Goal: Book appointment/travel/reservation

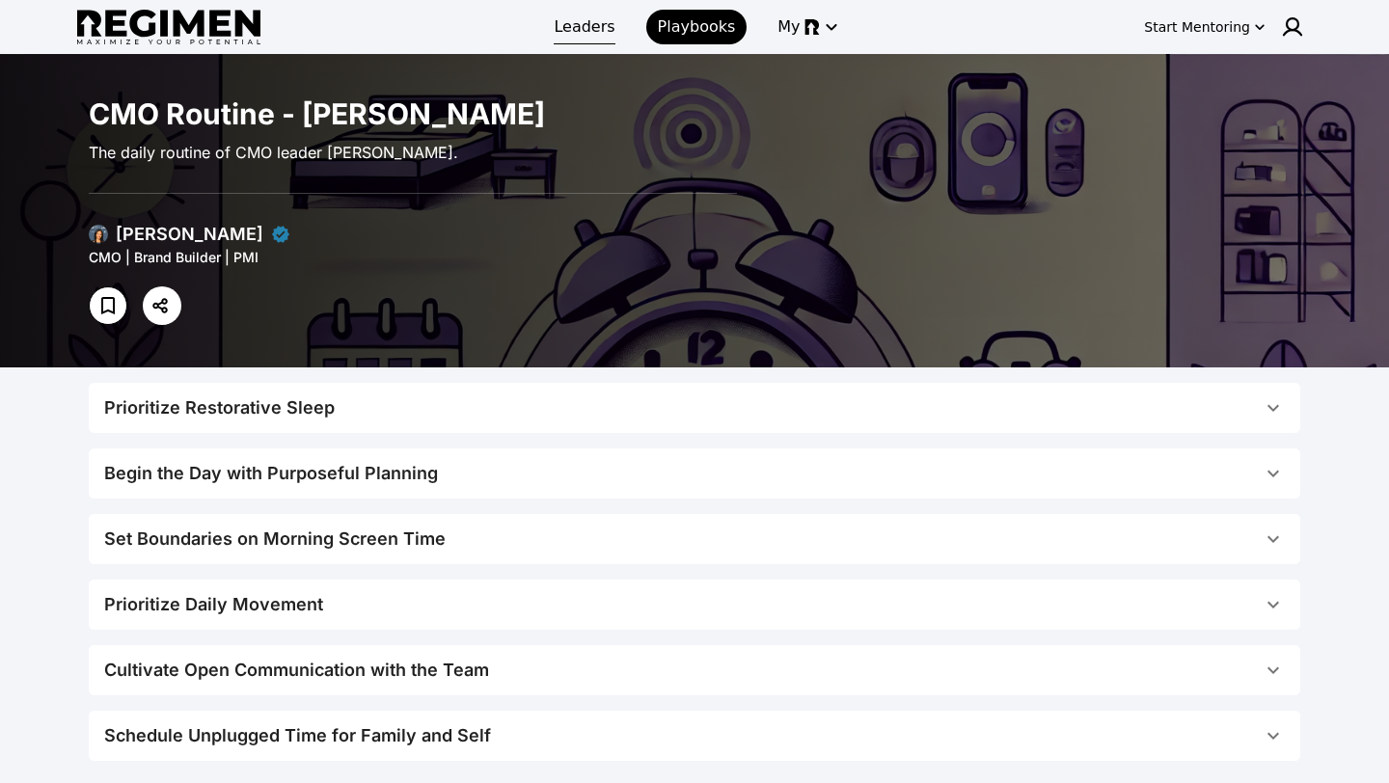
click at [577, 29] on span "Leaders" at bounding box center [584, 26] width 61 height 23
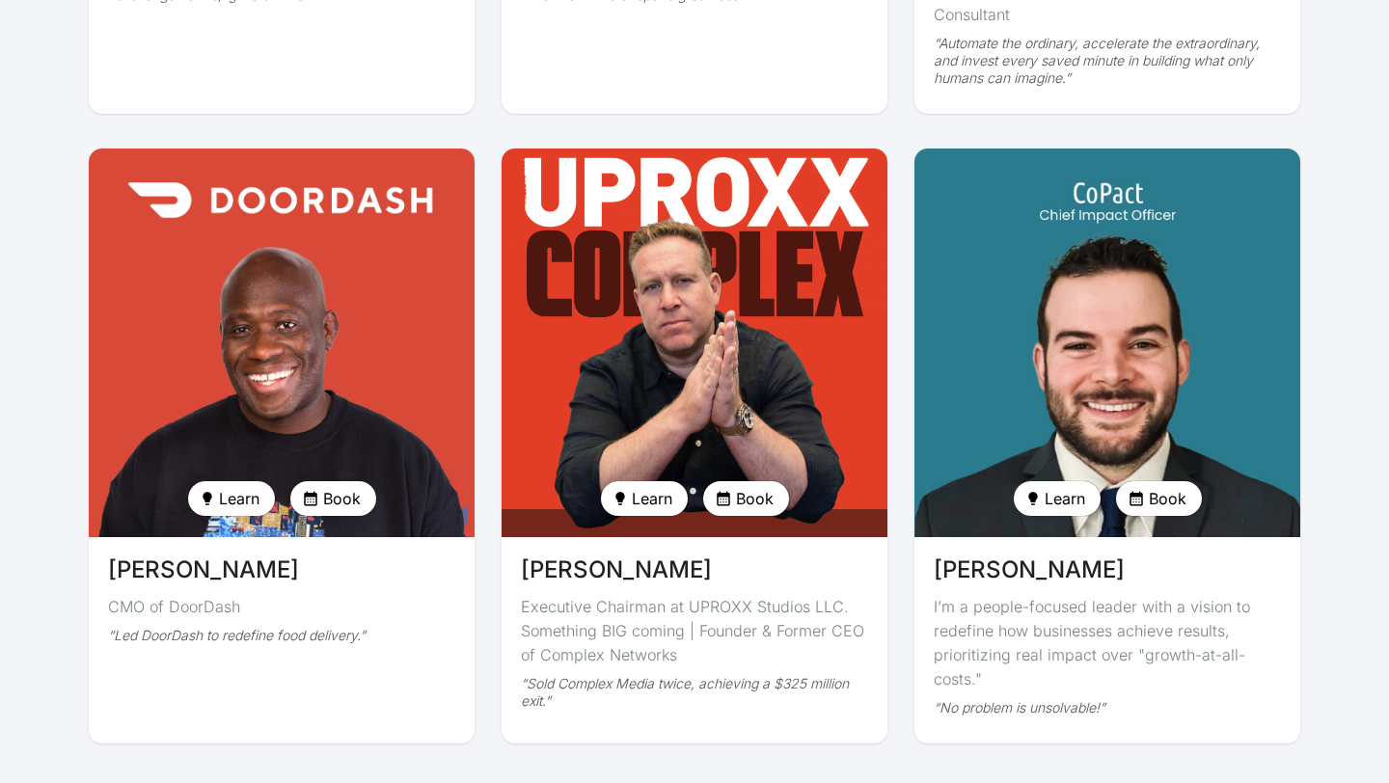
scroll to position [4553, 0]
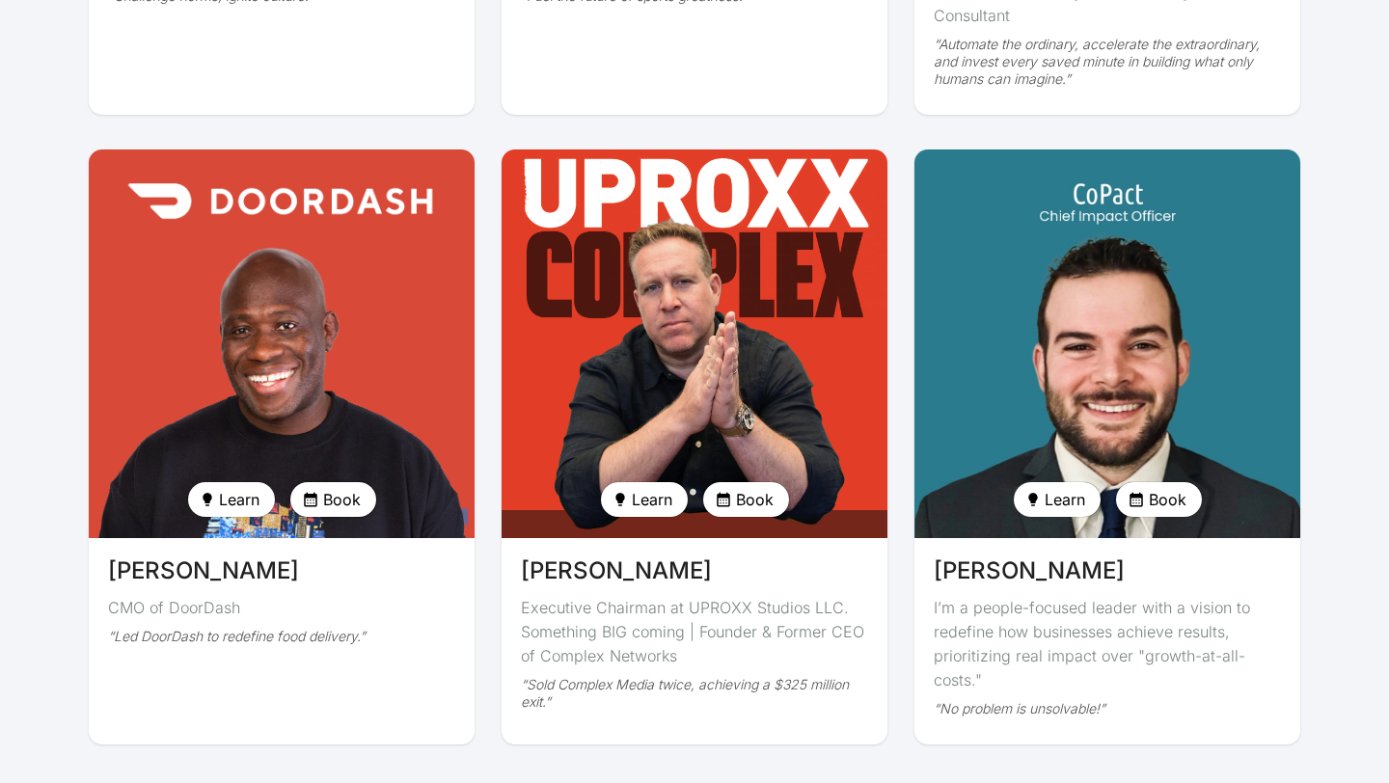
click at [336, 488] on span "Book" at bounding box center [342, 499] width 38 height 23
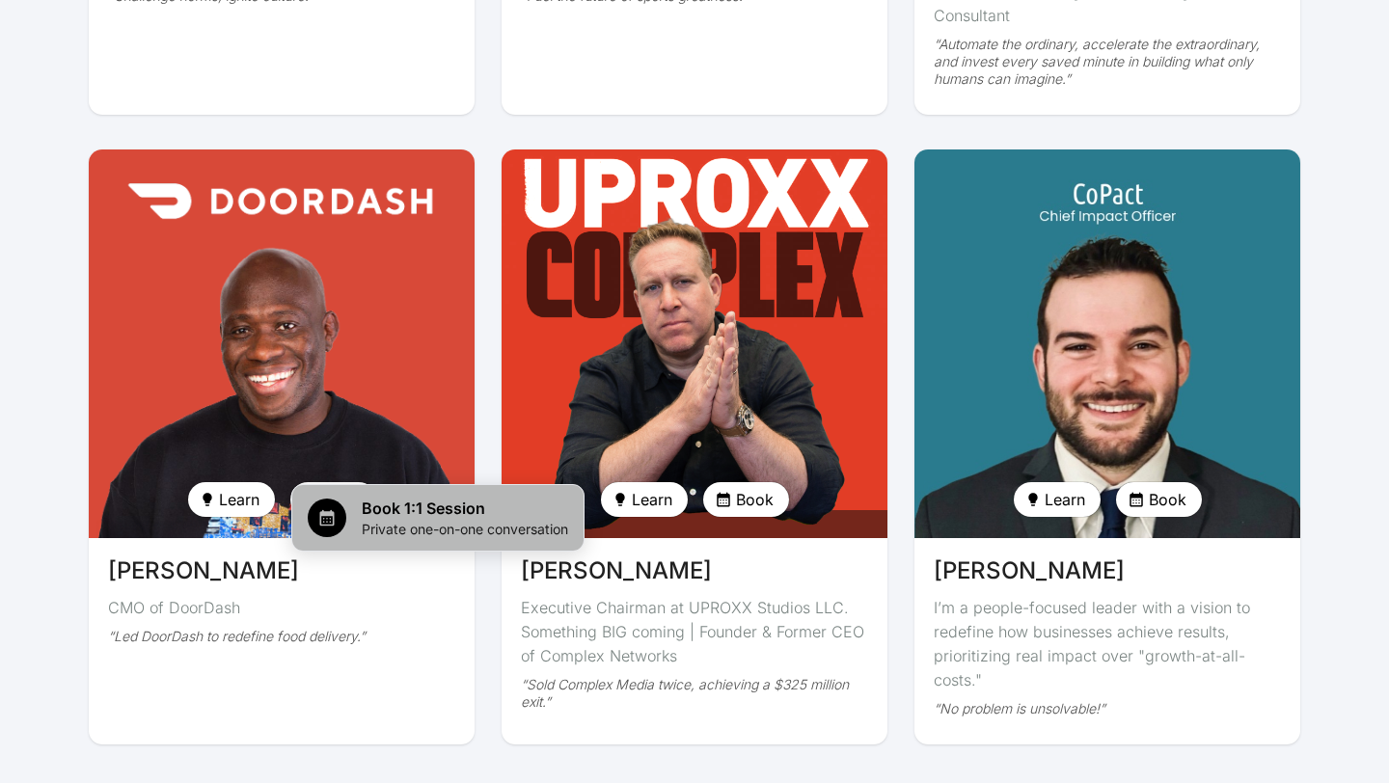
click at [400, 507] on span "Book 1:1 Session" at bounding box center [465, 508] width 206 height 23
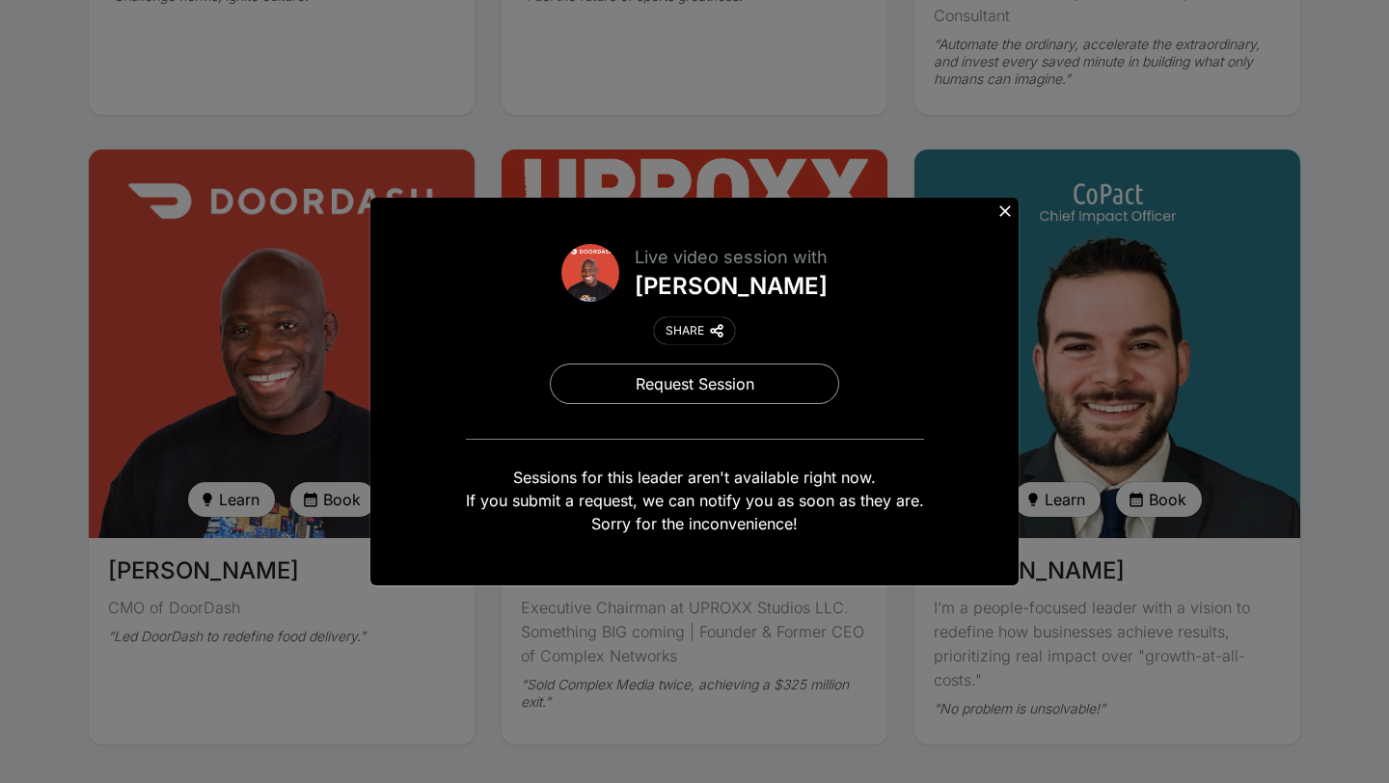
click at [1004, 212] on icon at bounding box center [1005, 211] width 12 height 12
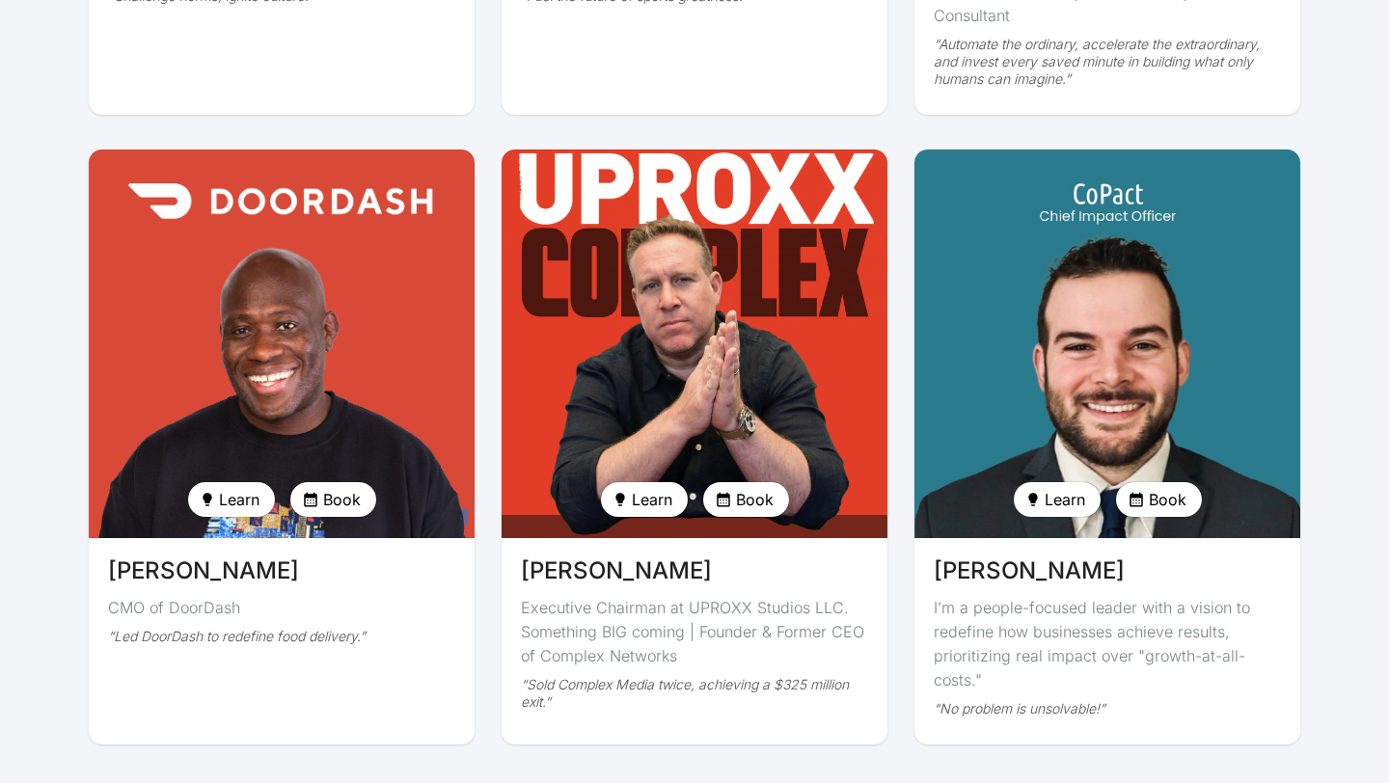
click at [823, 343] on img at bounding box center [694, 344] width 397 height 400
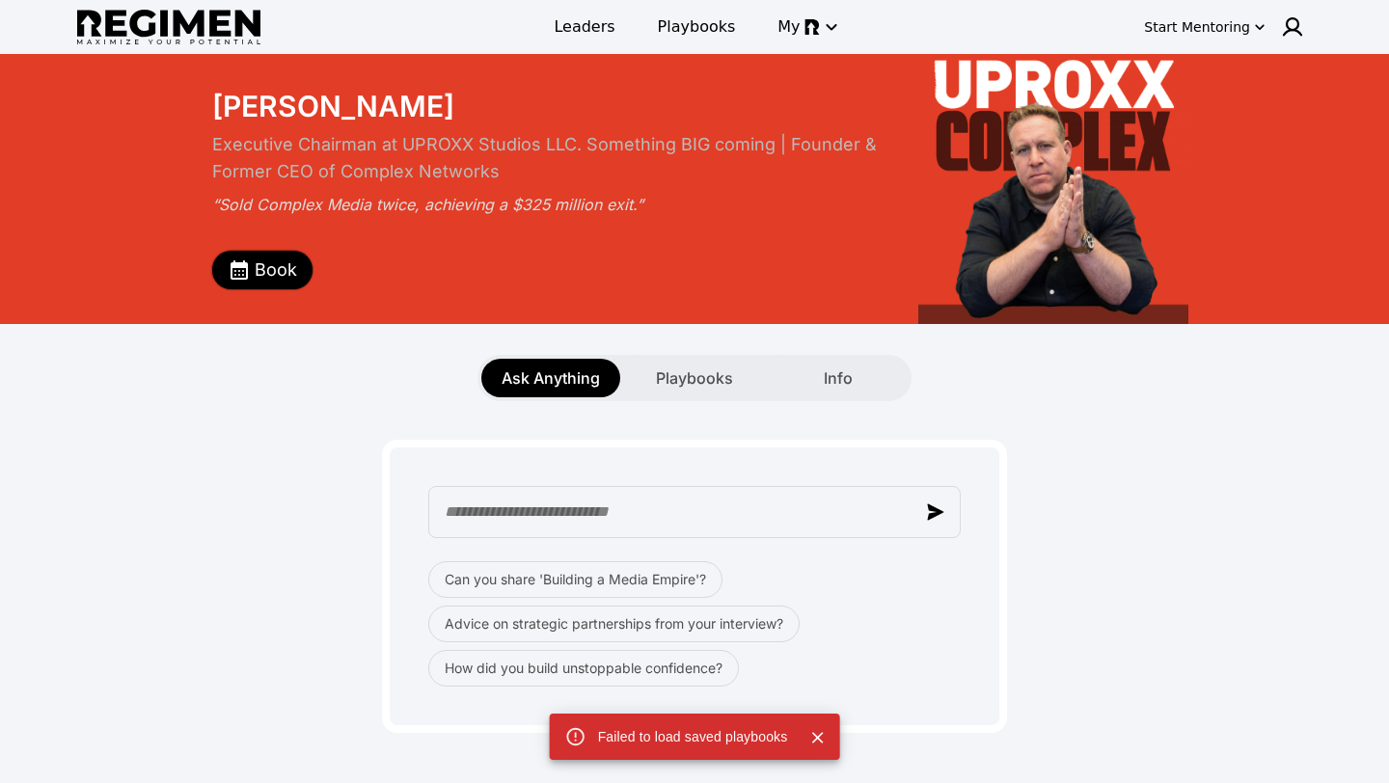
click at [280, 274] on span "Book" at bounding box center [276, 270] width 42 height 27
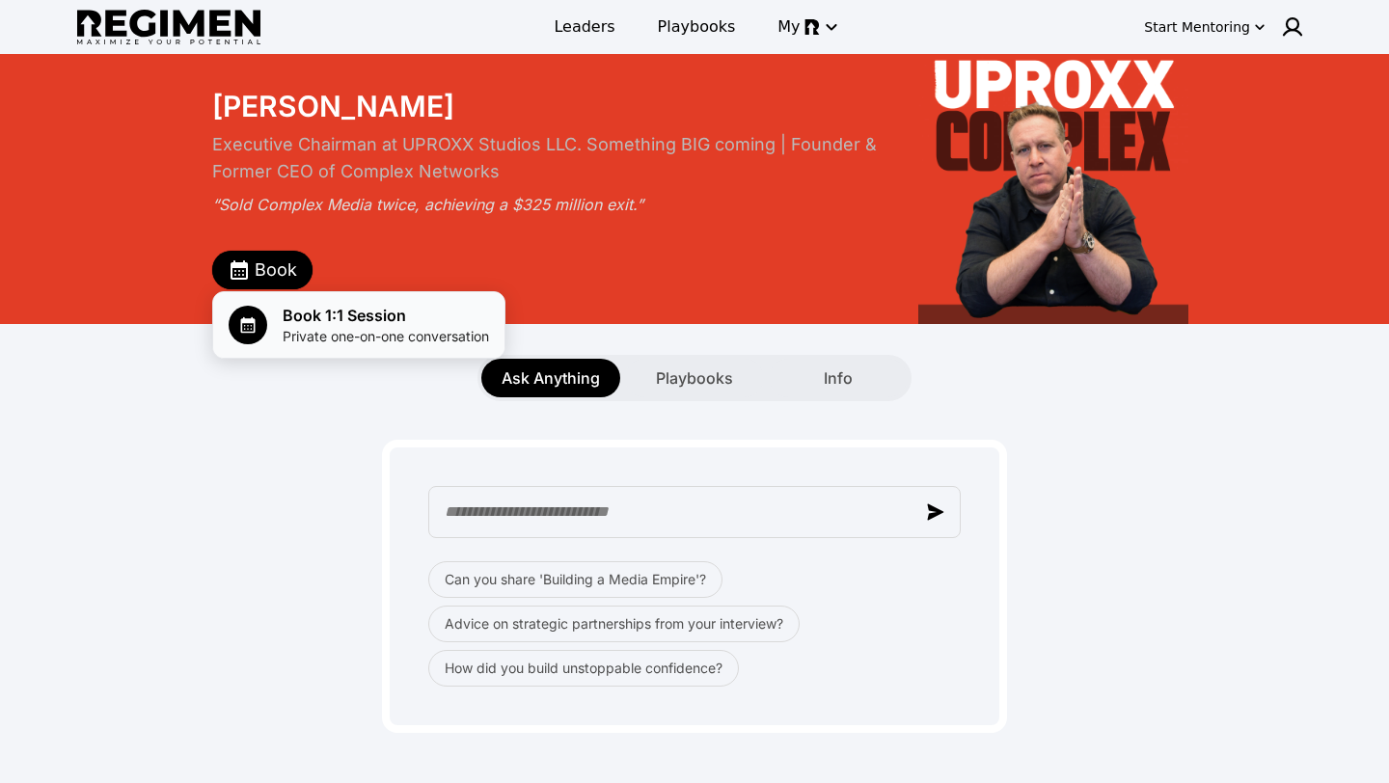
click at [308, 310] on span "Book 1:1 Session" at bounding box center [386, 315] width 206 height 23
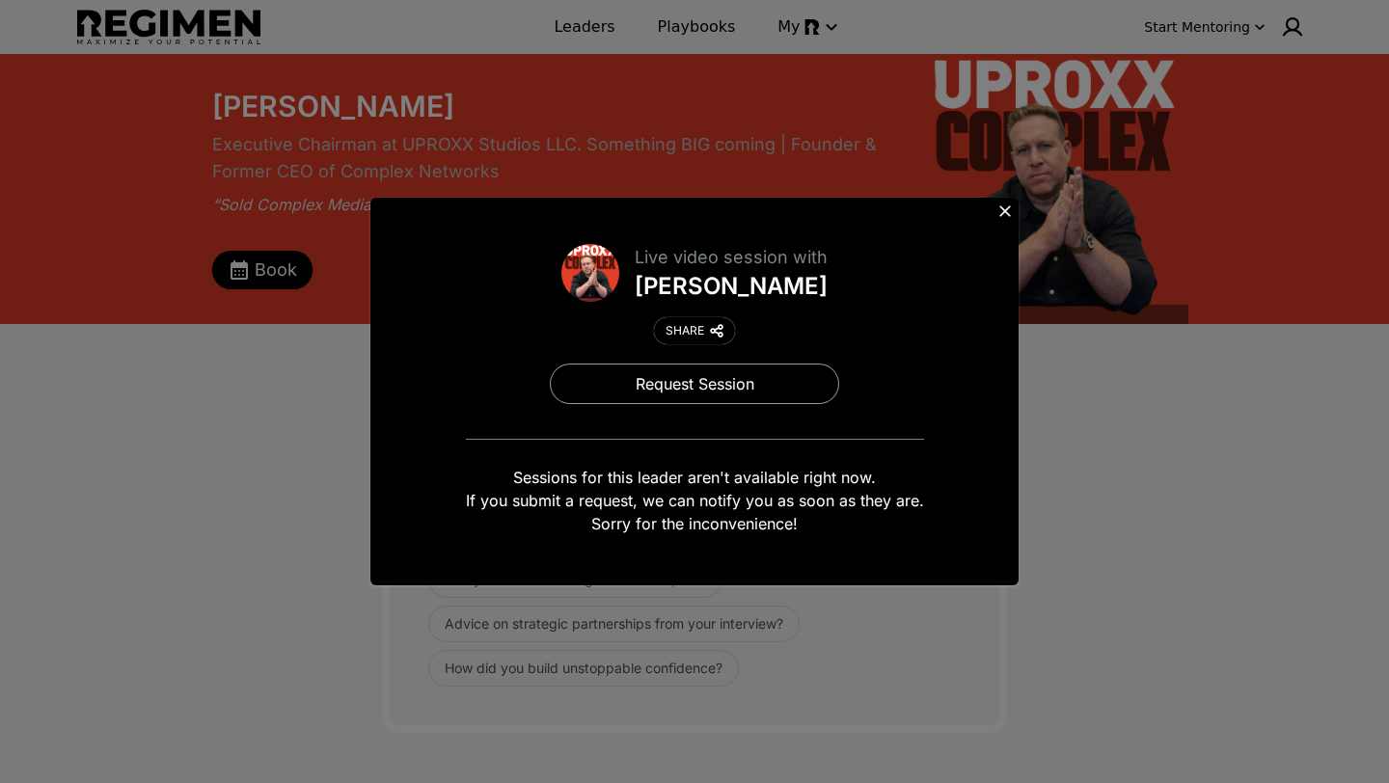
click at [1005, 211] on icon at bounding box center [1005, 211] width 12 height 12
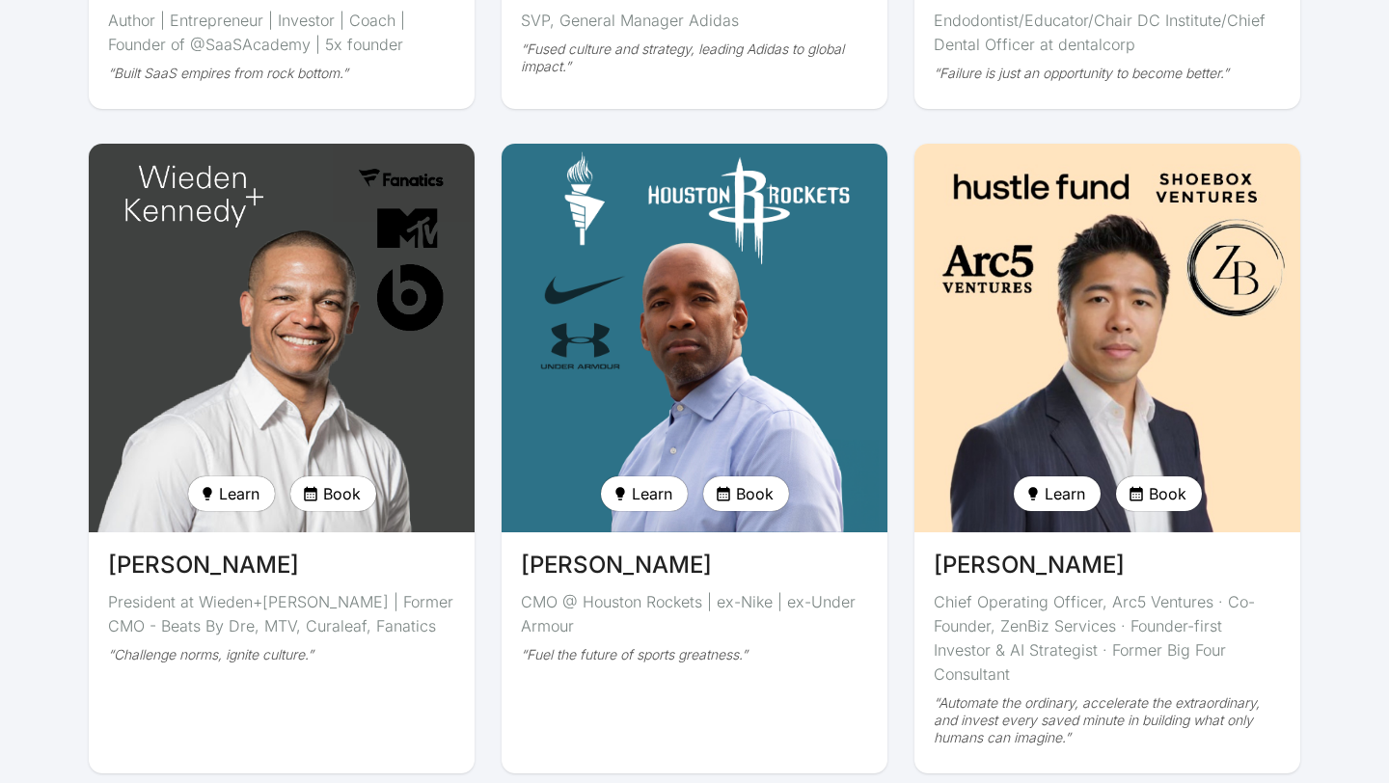
scroll to position [3893, 0]
click at [739, 483] on span "Book" at bounding box center [755, 494] width 38 height 23
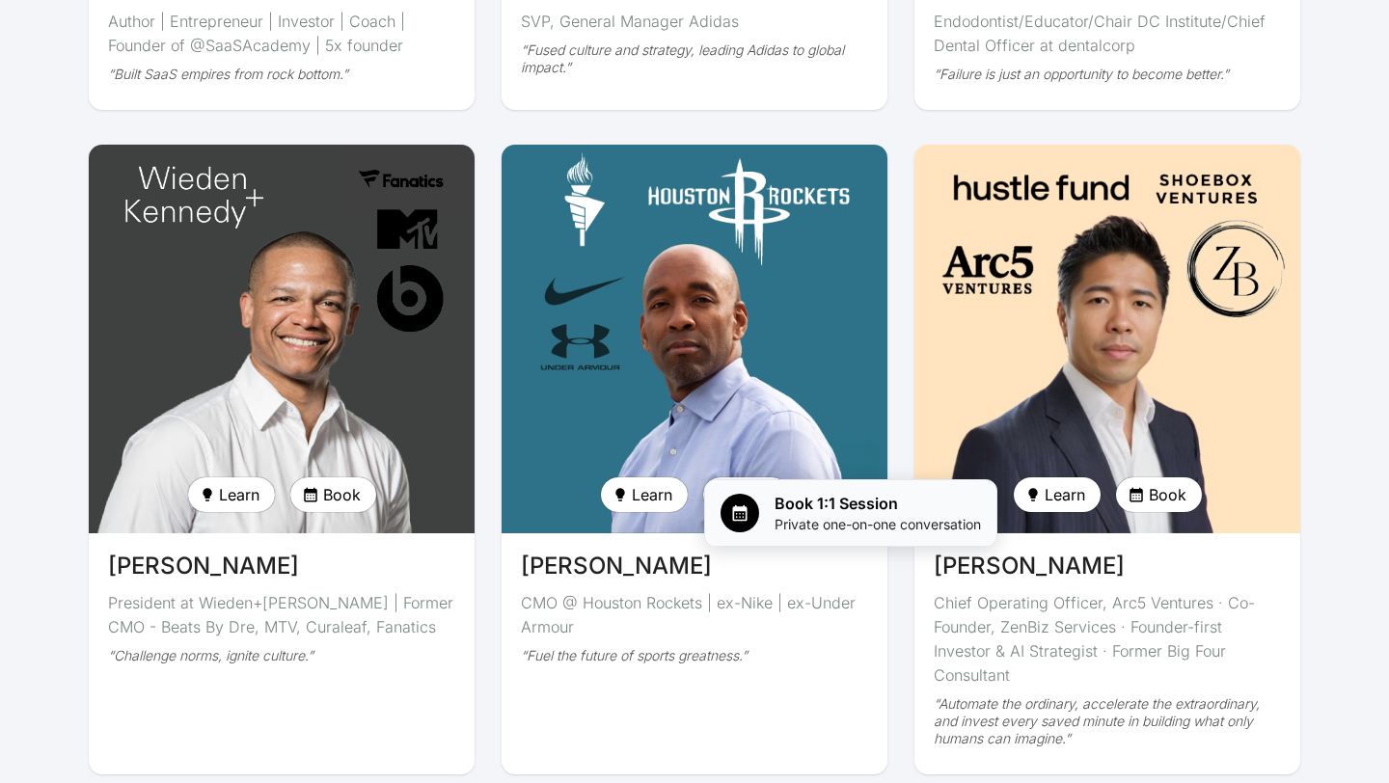
click at [805, 505] on span "Book 1:1 Session" at bounding box center [878, 503] width 206 height 23
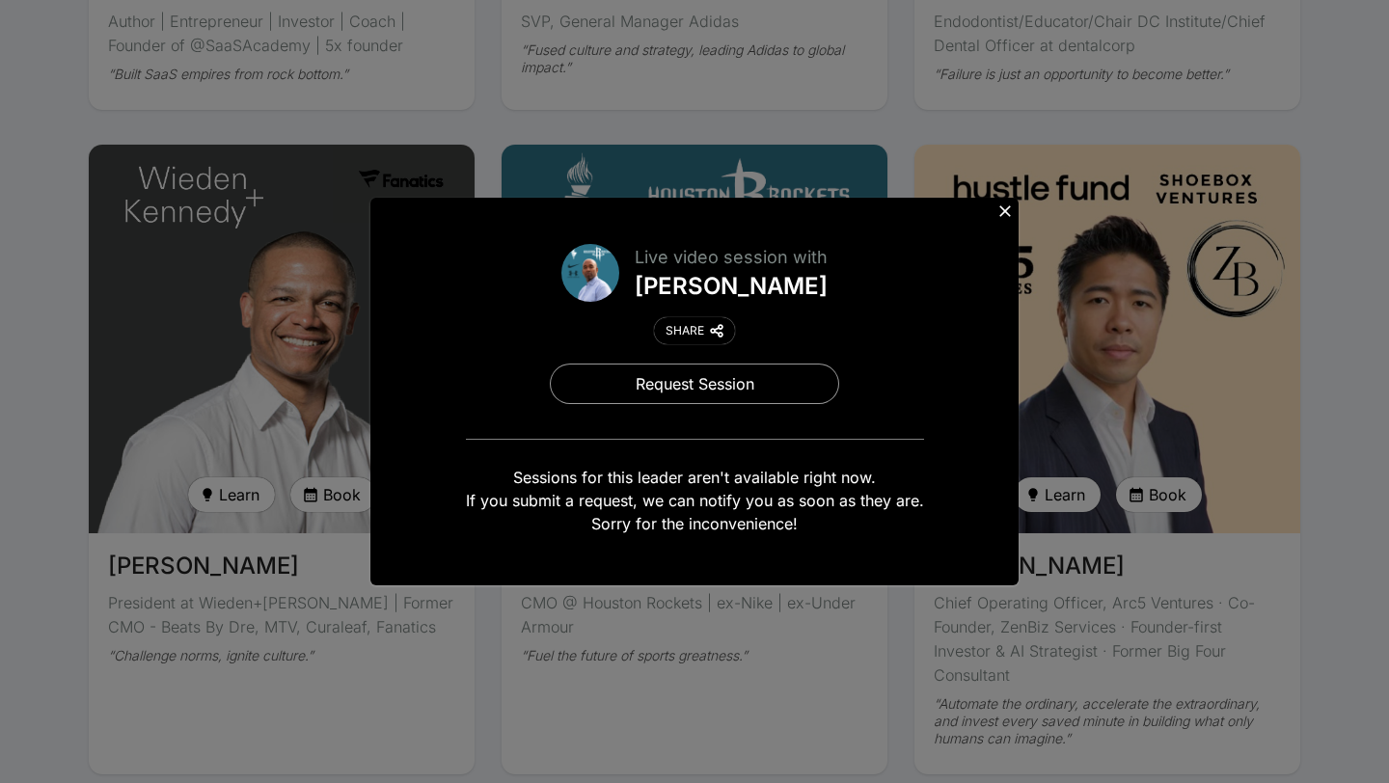
click at [1007, 211] on icon at bounding box center [1005, 211] width 19 height 19
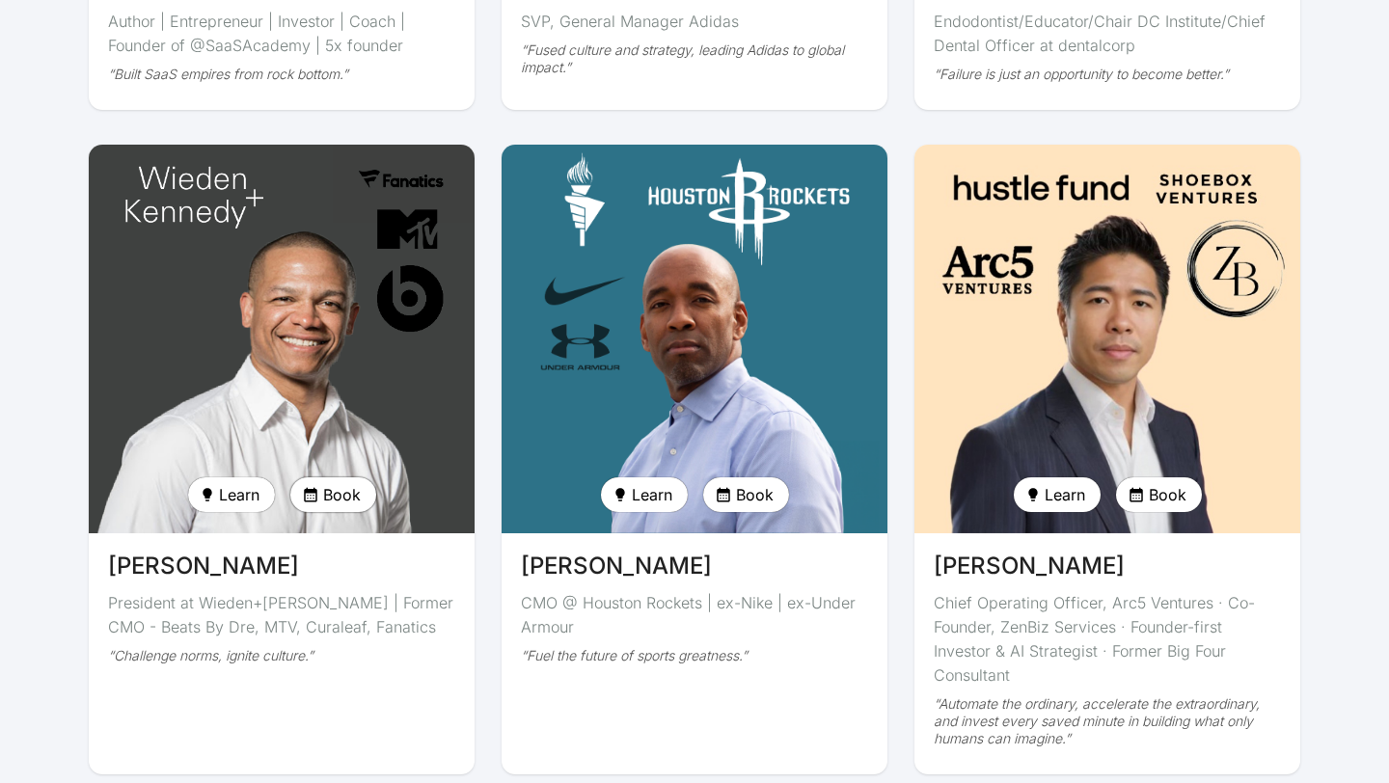
click at [349, 483] on span "Book" at bounding box center [342, 494] width 38 height 23
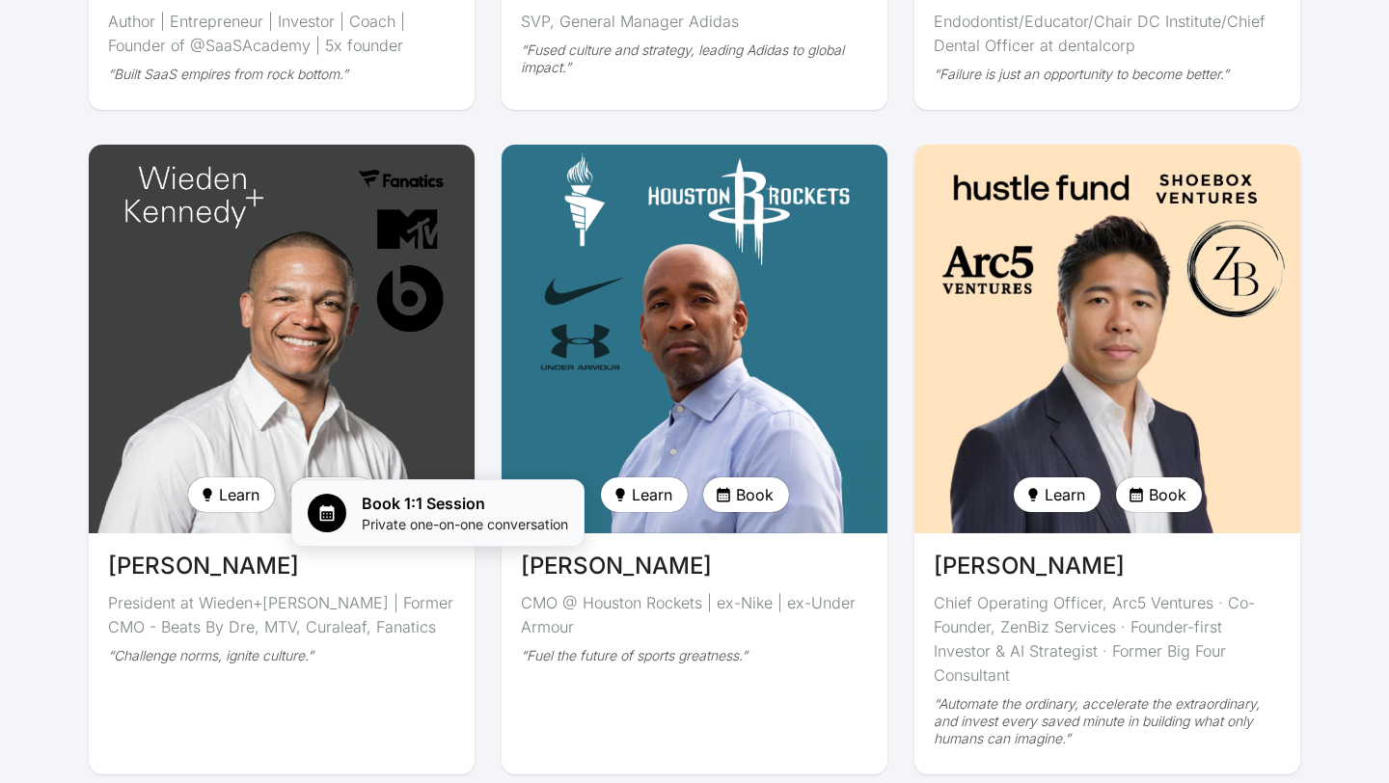
click at [372, 506] on span "Book 1:1 Session" at bounding box center [465, 503] width 206 height 23
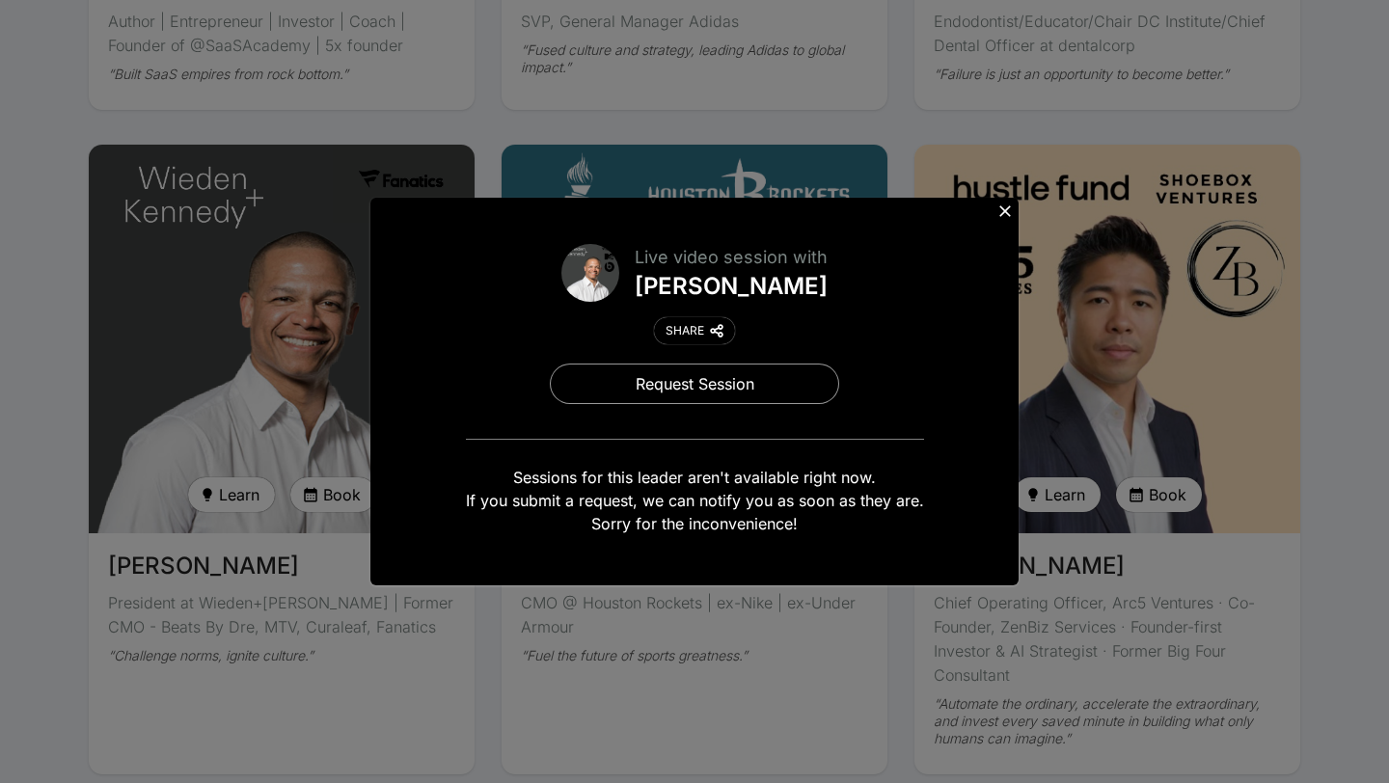
click at [1006, 212] on icon at bounding box center [1005, 211] width 12 height 12
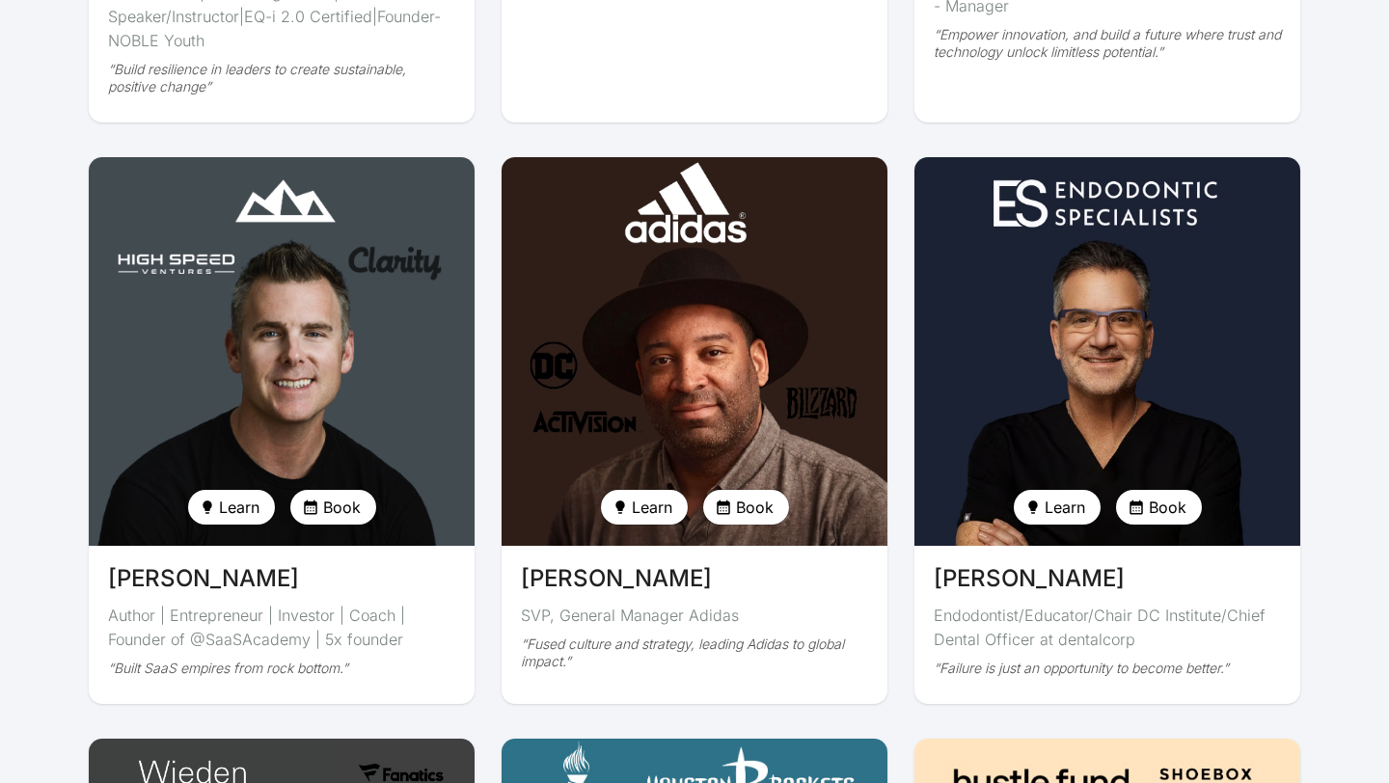
scroll to position [3297, 0]
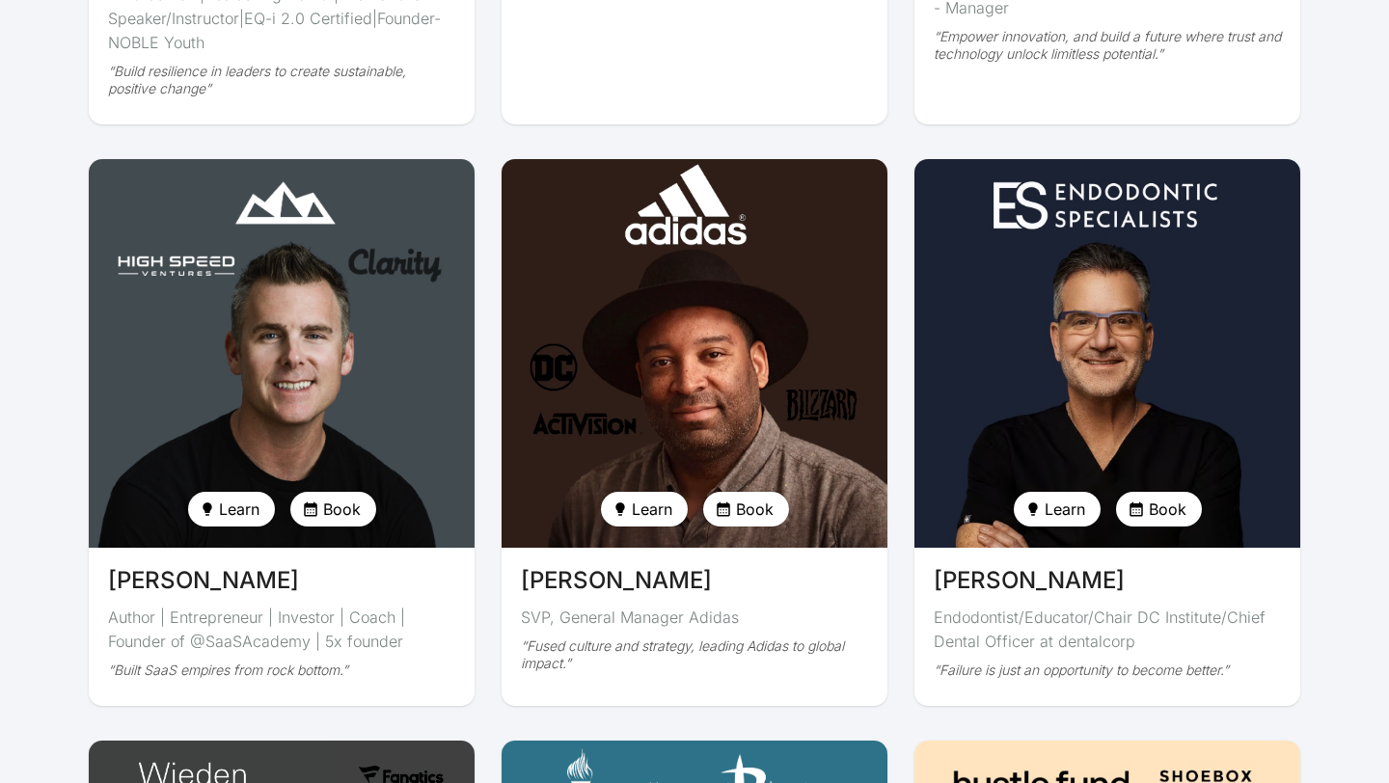
click at [1148, 492] on button "Book" at bounding box center [1159, 509] width 86 height 35
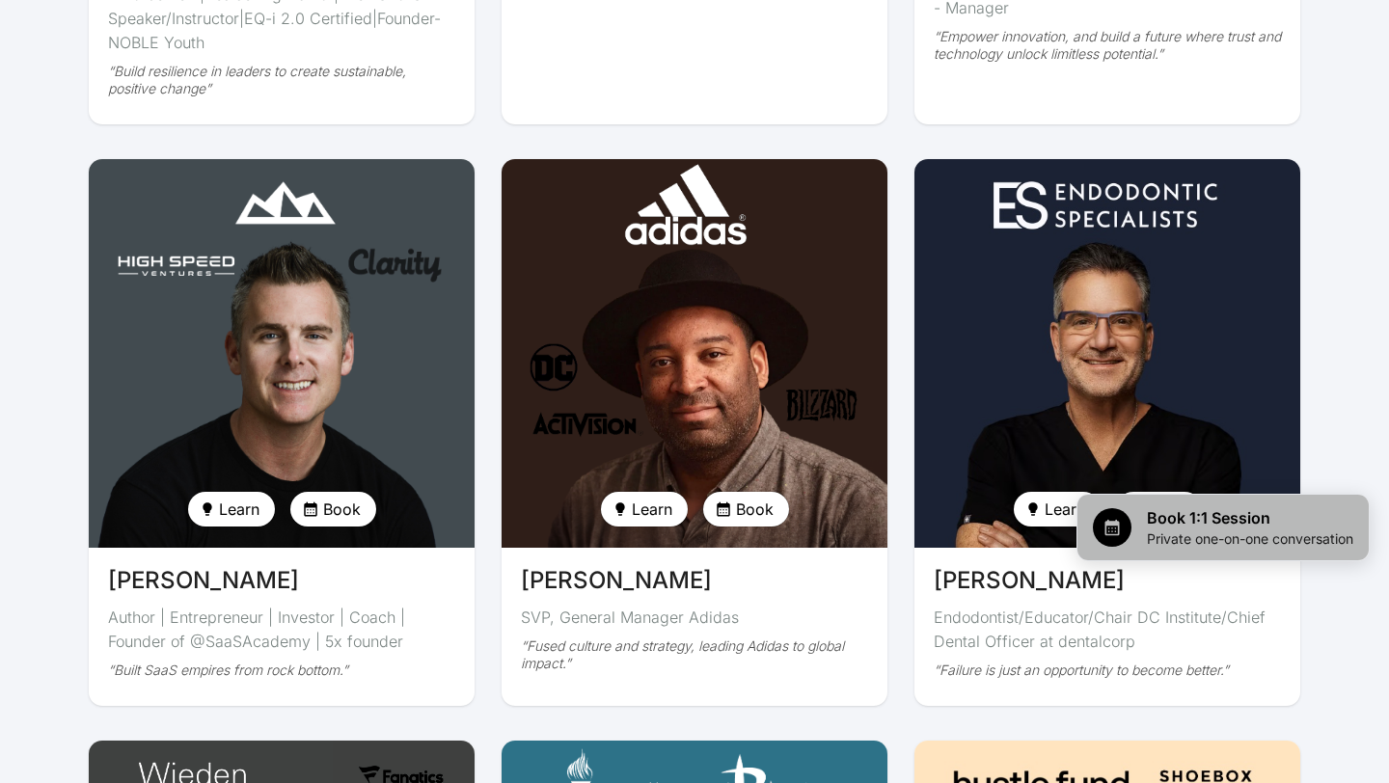
click at [1162, 522] on span "Book 1:1 Session" at bounding box center [1250, 517] width 206 height 23
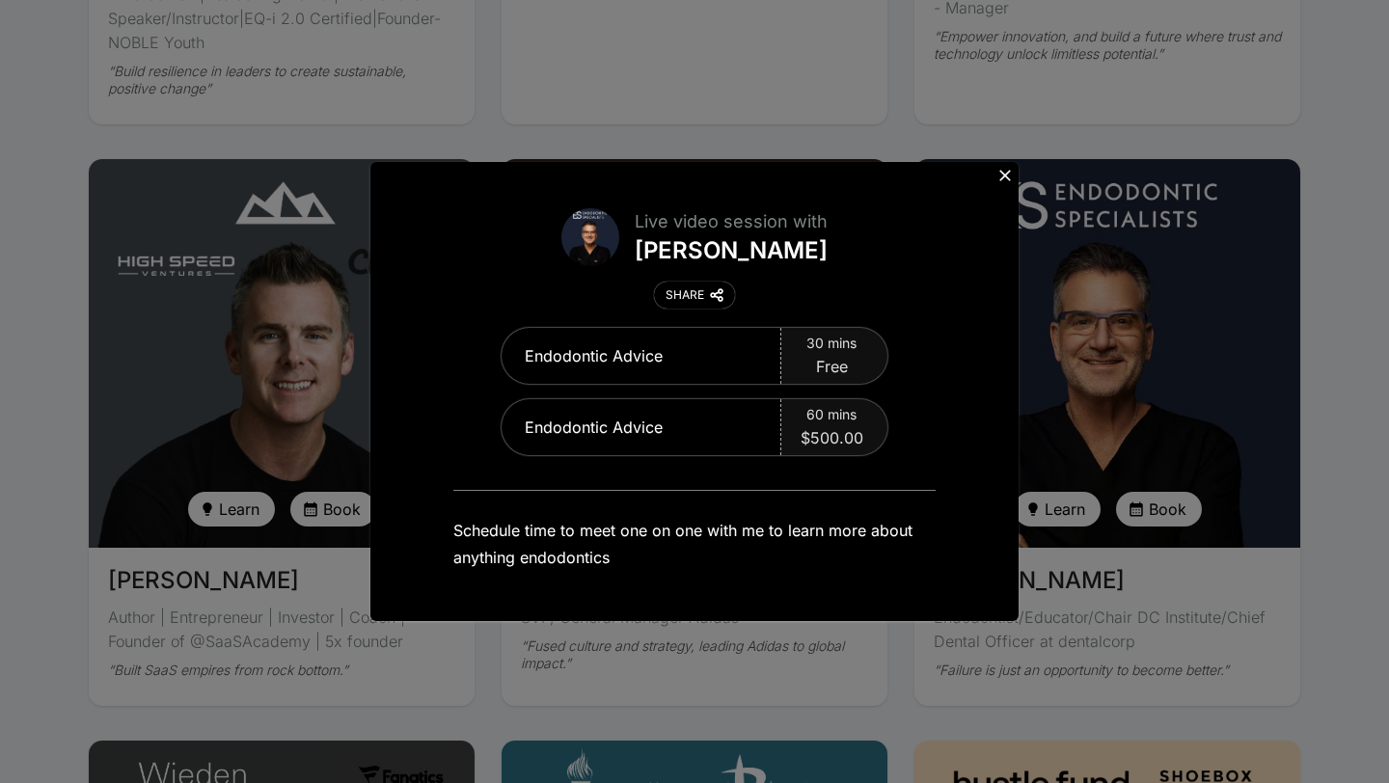
click at [1003, 177] on icon at bounding box center [1005, 176] width 12 height 12
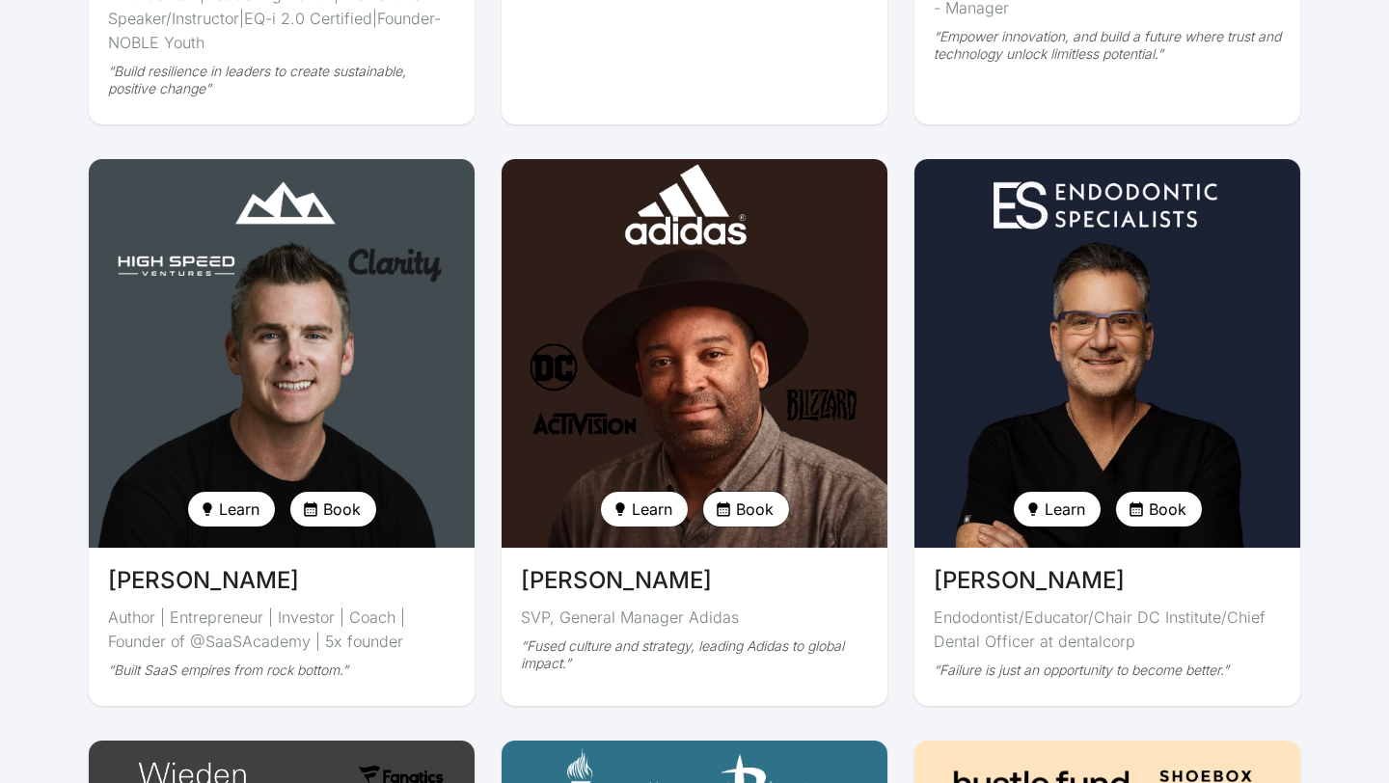
click at [745, 498] on span "Book" at bounding box center [755, 509] width 38 height 23
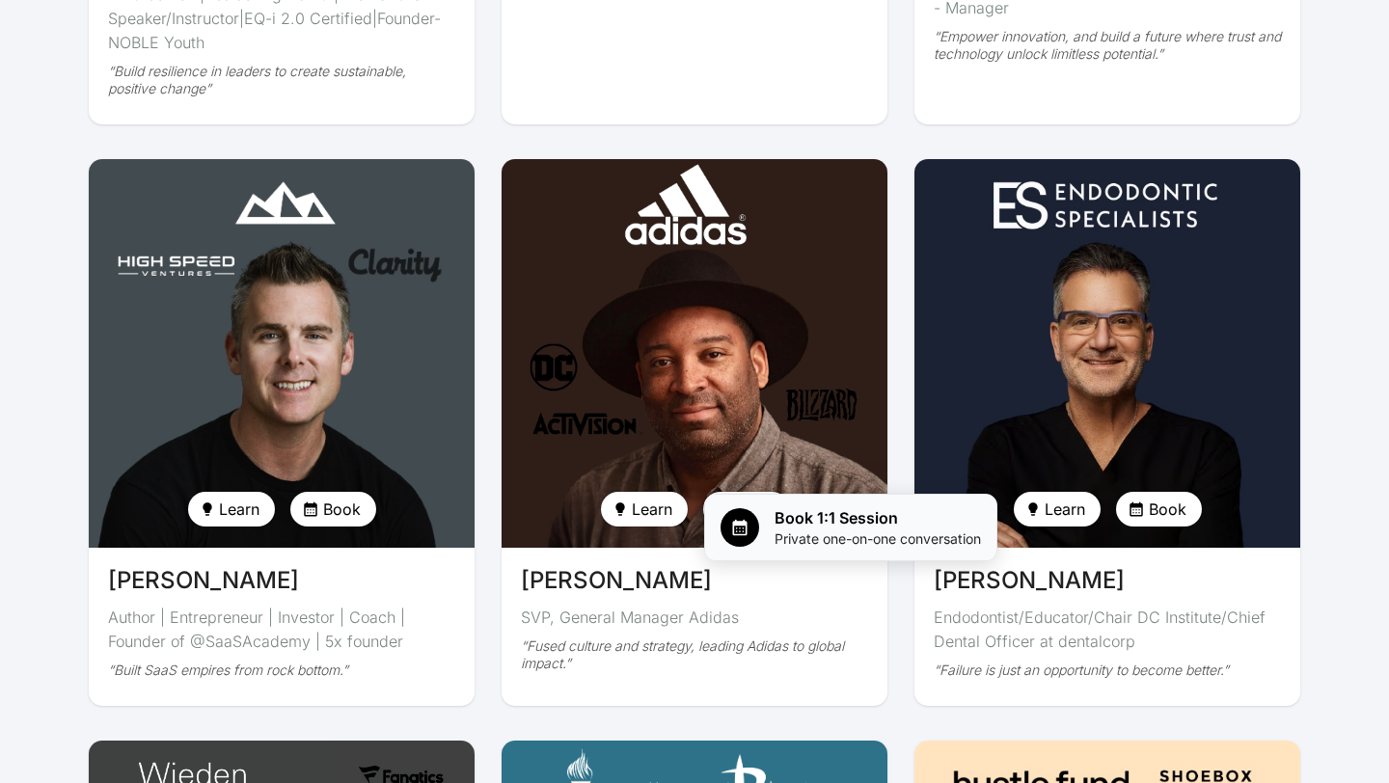
click at [782, 516] on span "Book 1:1 Session" at bounding box center [878, 517] width 206 height 23
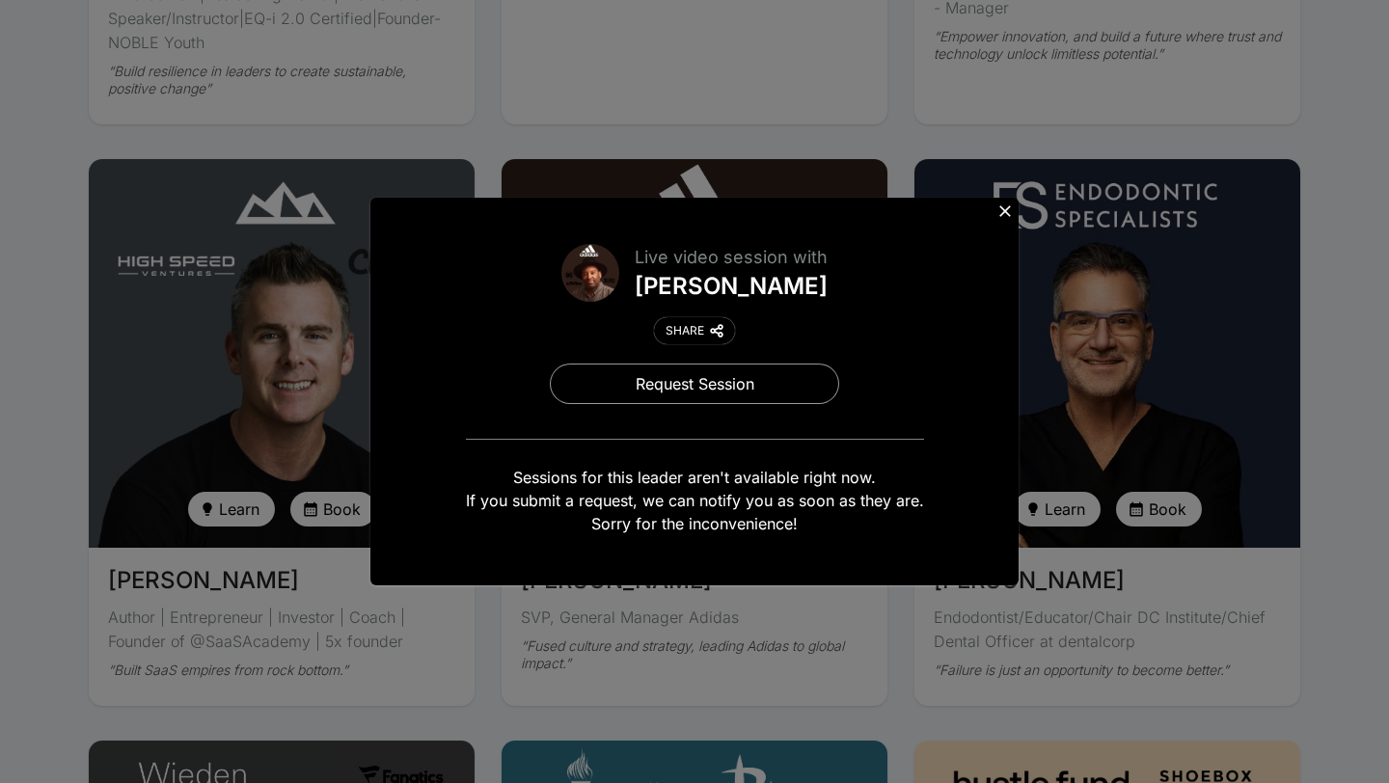
click at [1008, 214] on icon at bounding box center [1005, 211] width 12 height 12
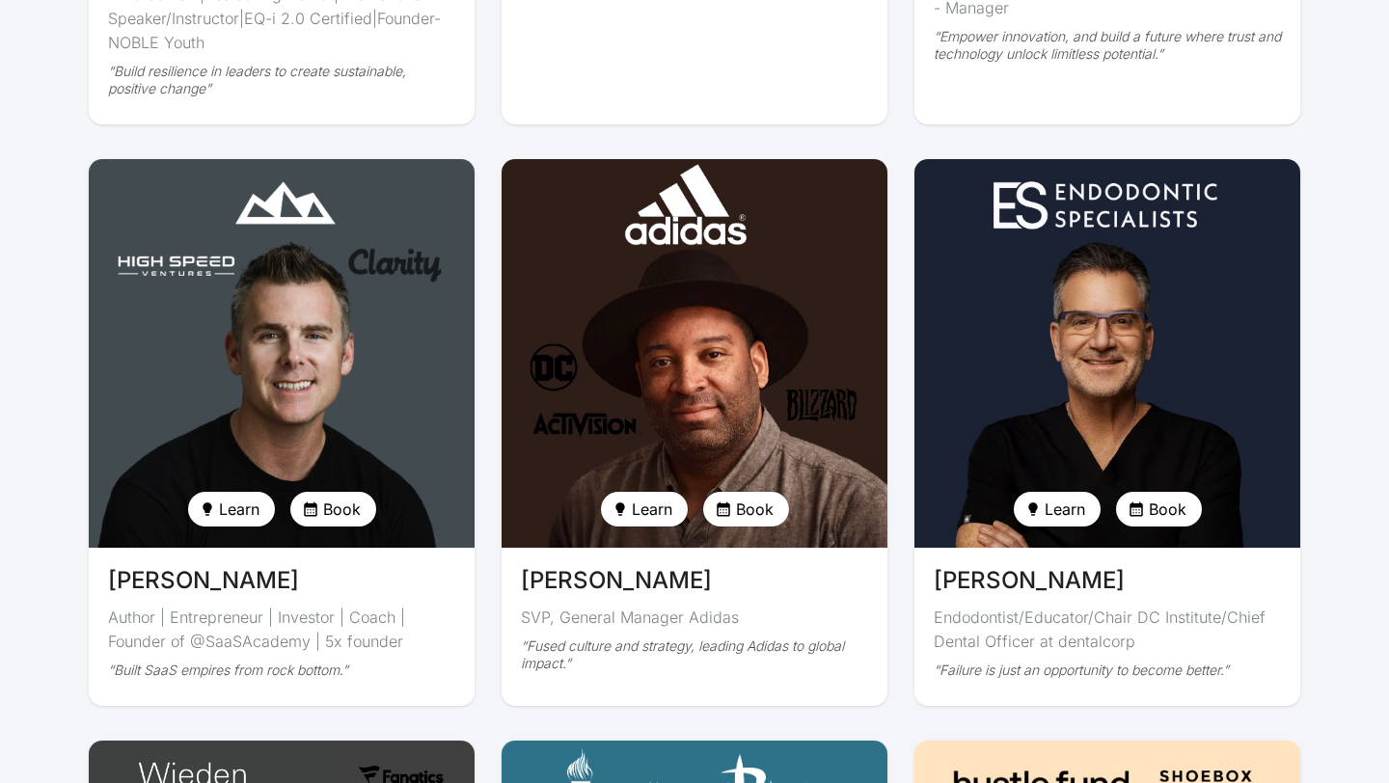
click at [352, 498] on span "Book" at bounding box center [342, 509] width 38 height 23
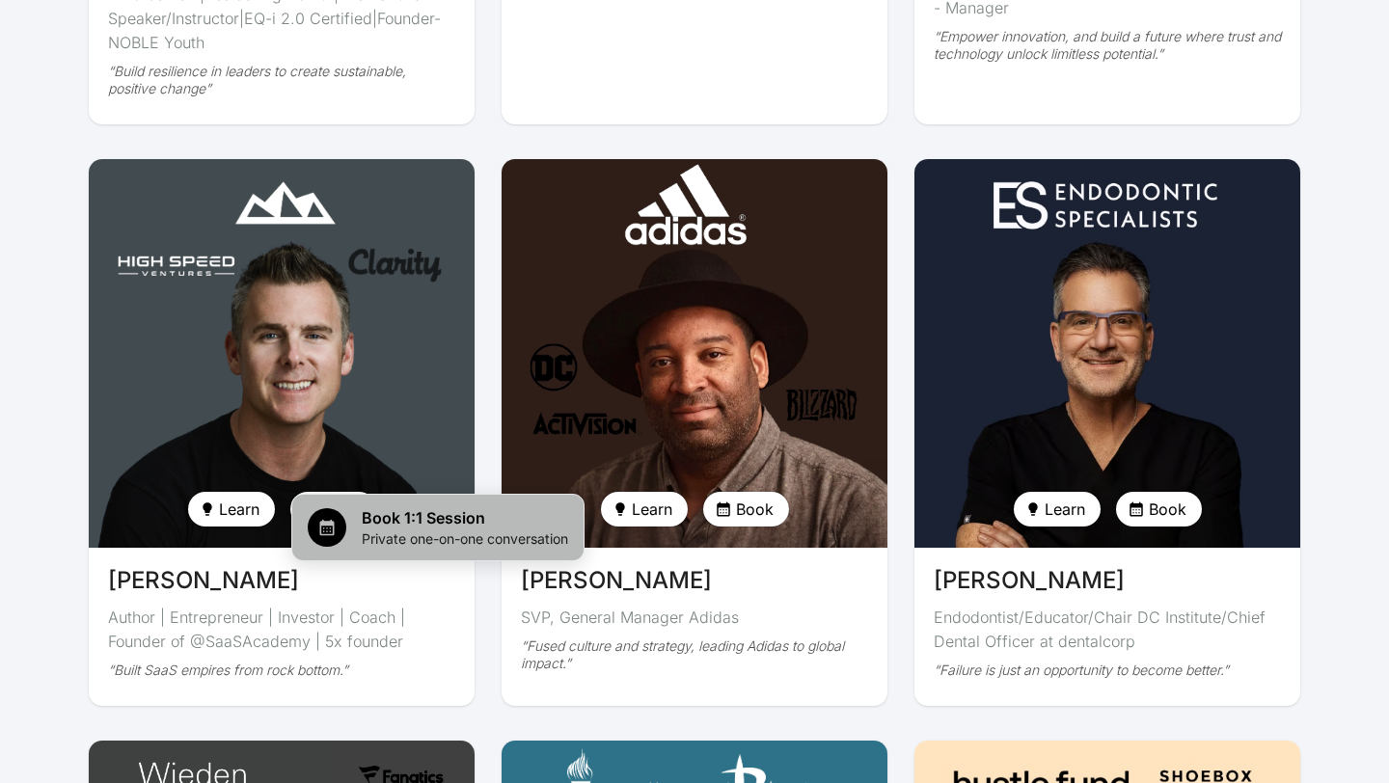
click at [377, 518] on span "Book 1:1 Session" at bounding box center [465, 517] width 206 height 23
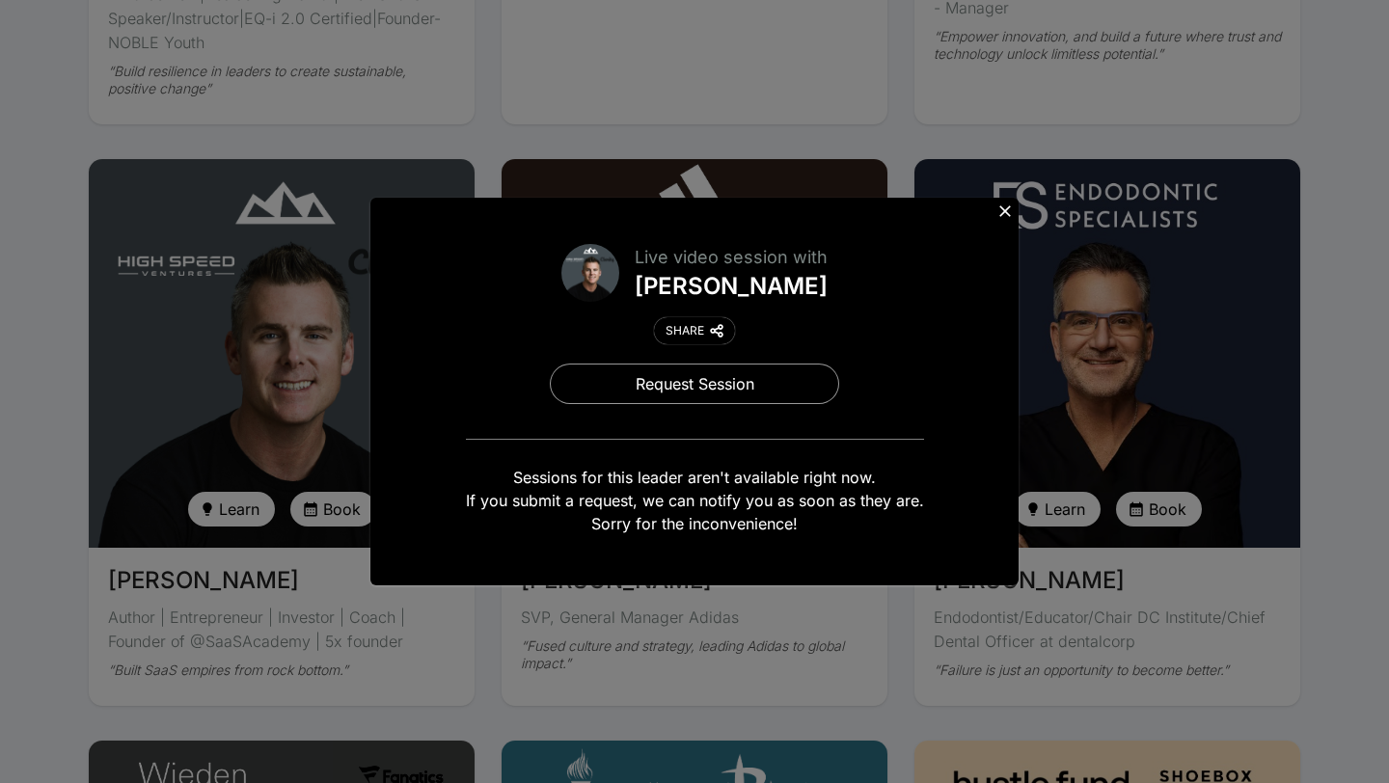
click at [1005, 213] on icon at bounding box center [1005, 211] width 19 height 19
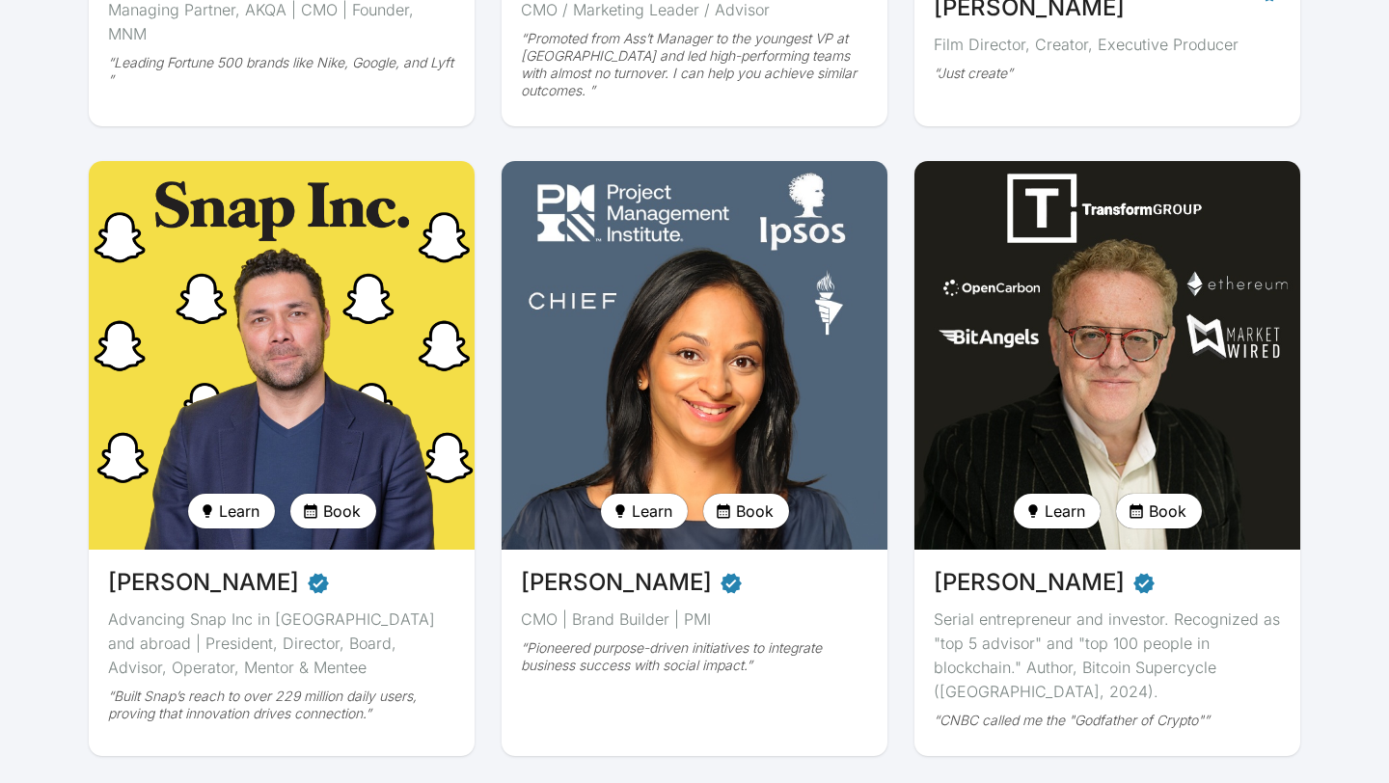
scroll to position [1308, 0]
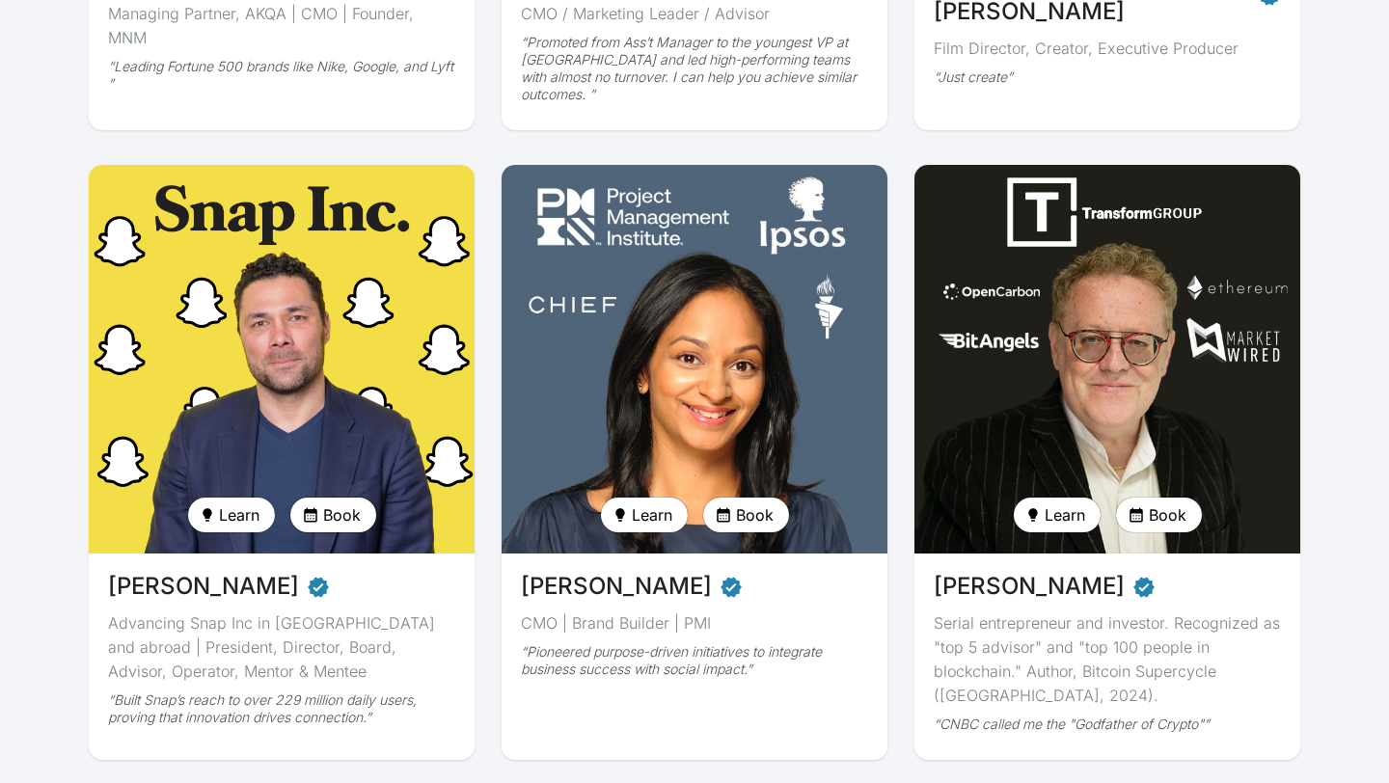
click at [322, 506] on button "Book" at bounding box center [333, 515] width 86 height 35
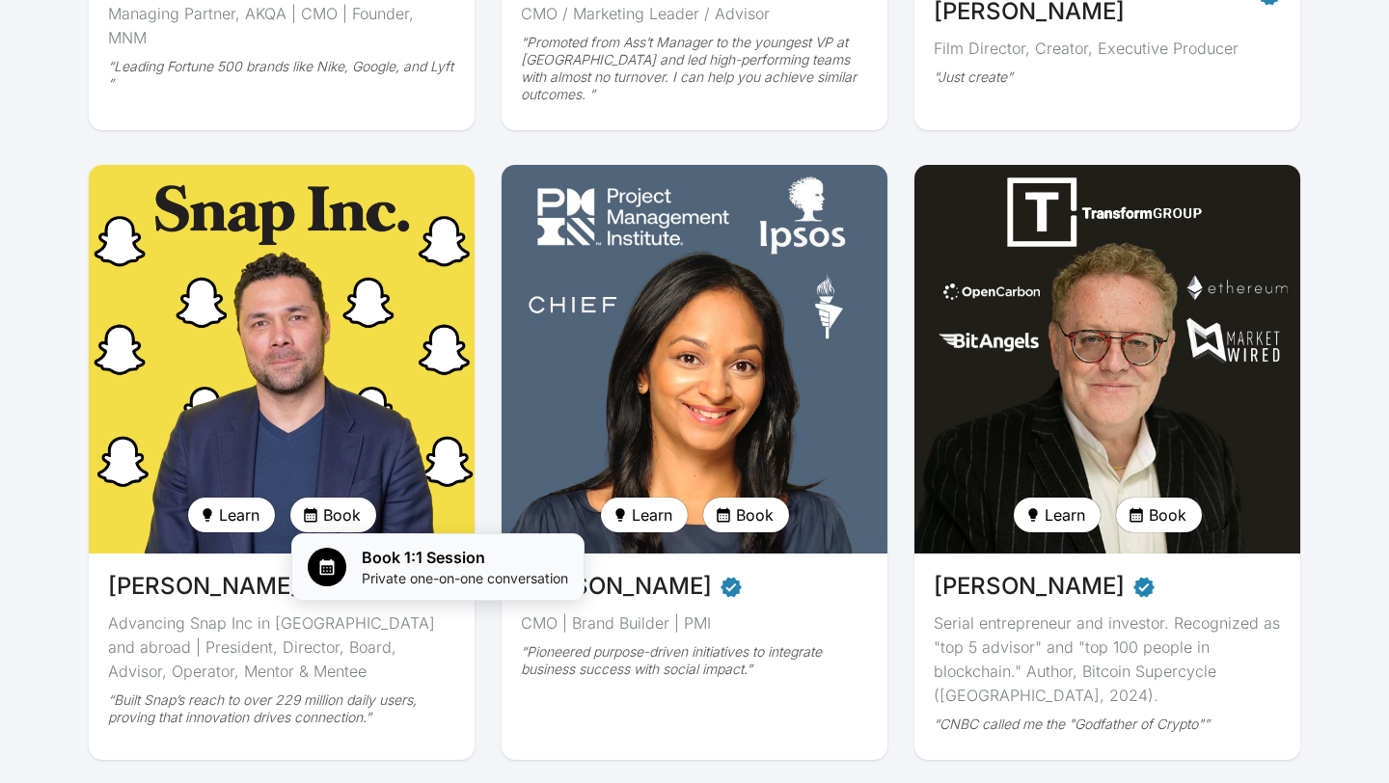
click at [386, 559] on span "Book 1:1 Session" at bounding box center [465, 557] width 206 height 23
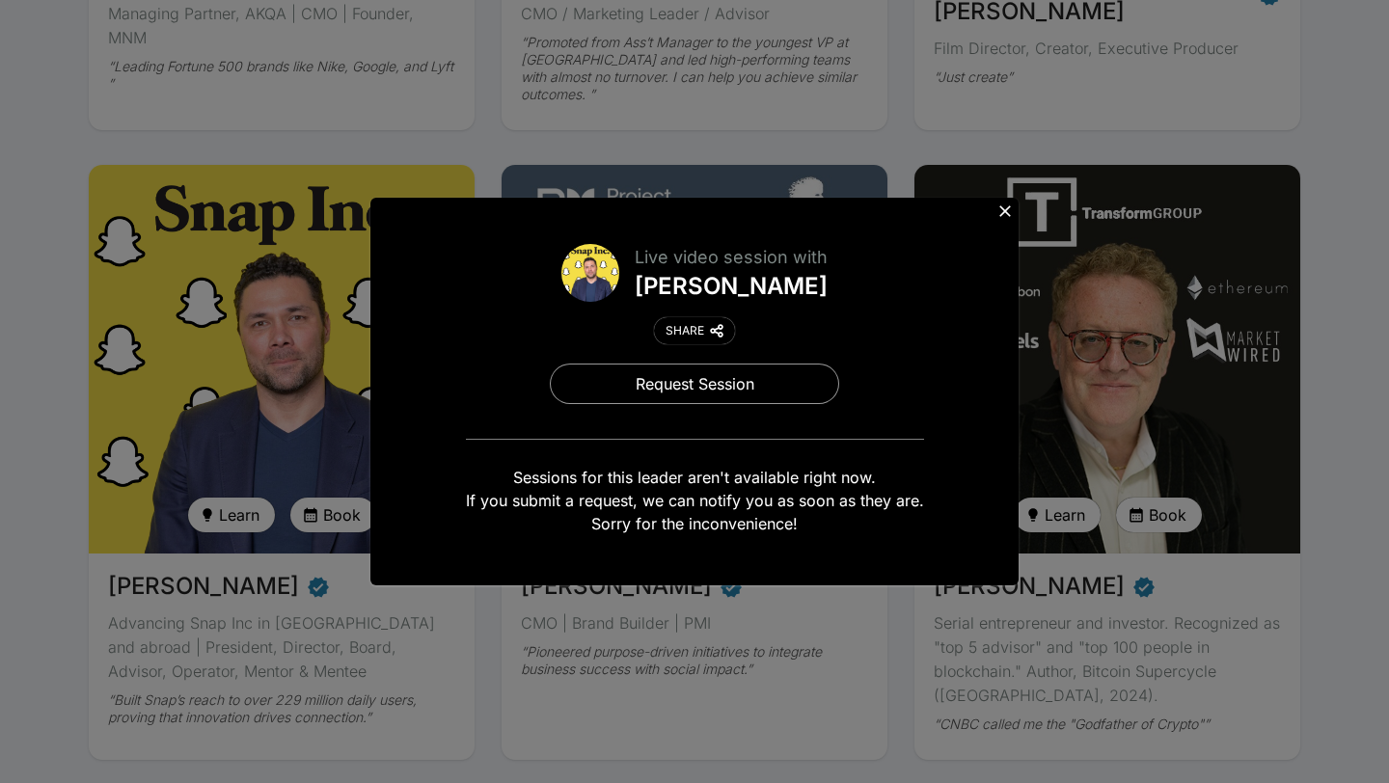
click at [0, 464] on div "Live video session with [PERSON_NAME] SHARE Request Session Sessions for this l…" at bounding box center [694, 391] width 1389 height 783
click at [30, 454] on div "Live video session with [PERSON_NAME] SHARE Request Session Sessions for this l…" at bounding box center [694, 391] width 1389 height 783
click at [1003, 208] on icon at bounding box center [1005, 211] width 12 height 12
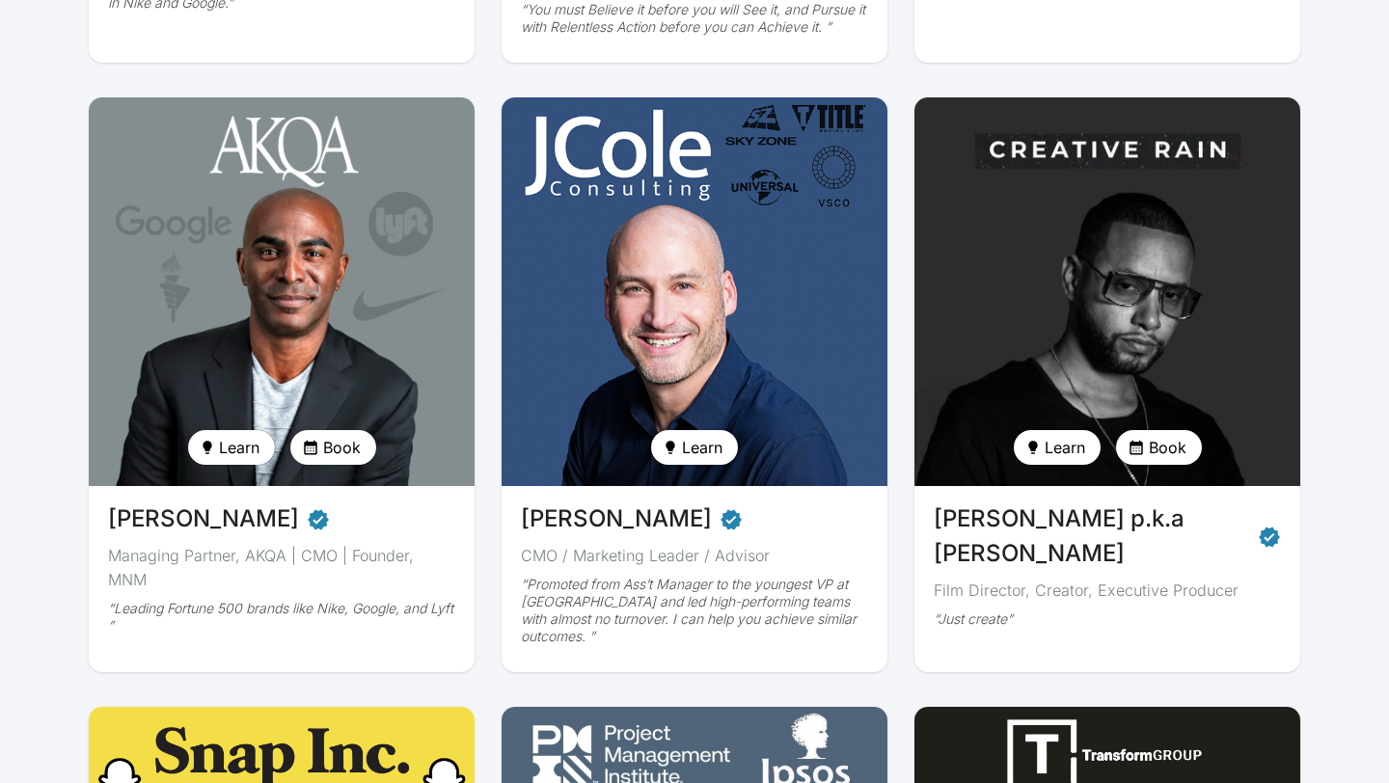
scroll to position [765, 0]
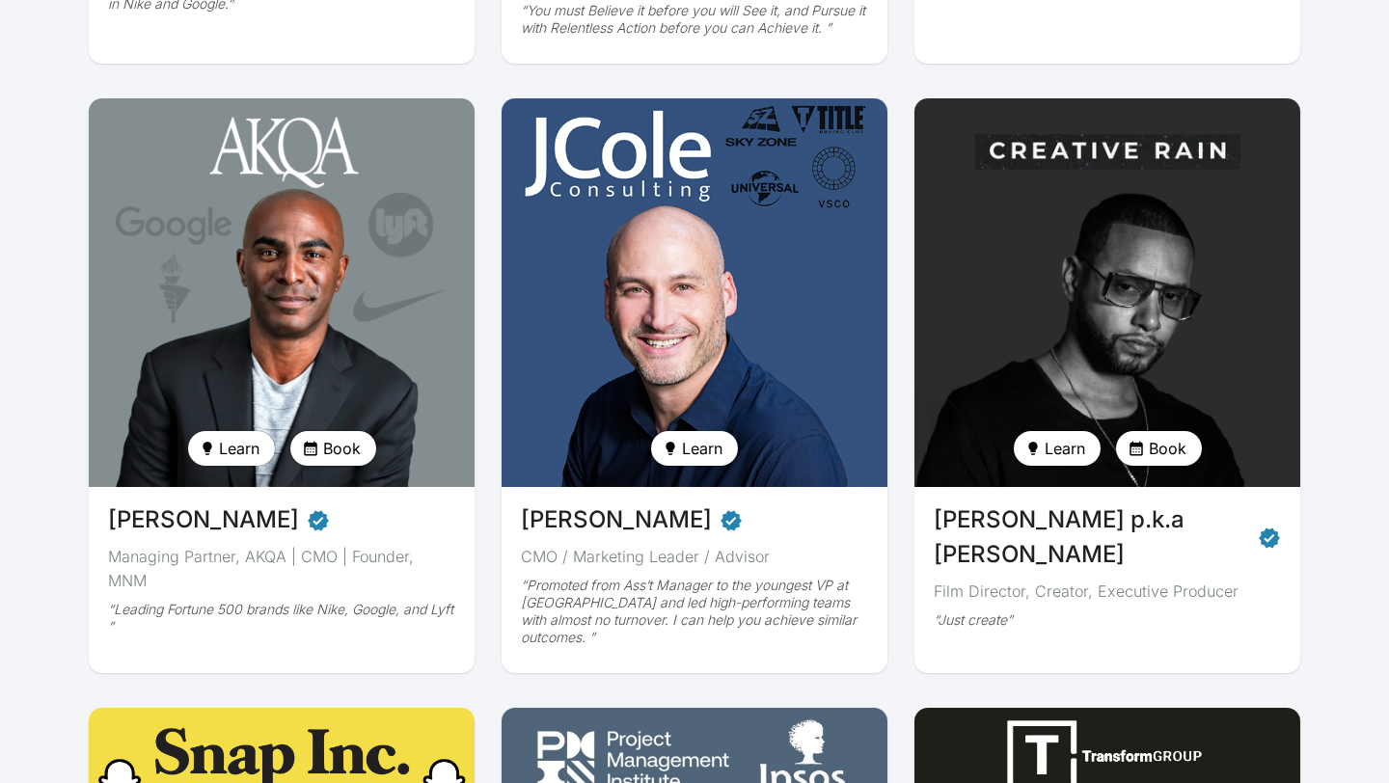
click at [339, 450] on span "Book" at bounding box center [342, 448] width 38 height 23
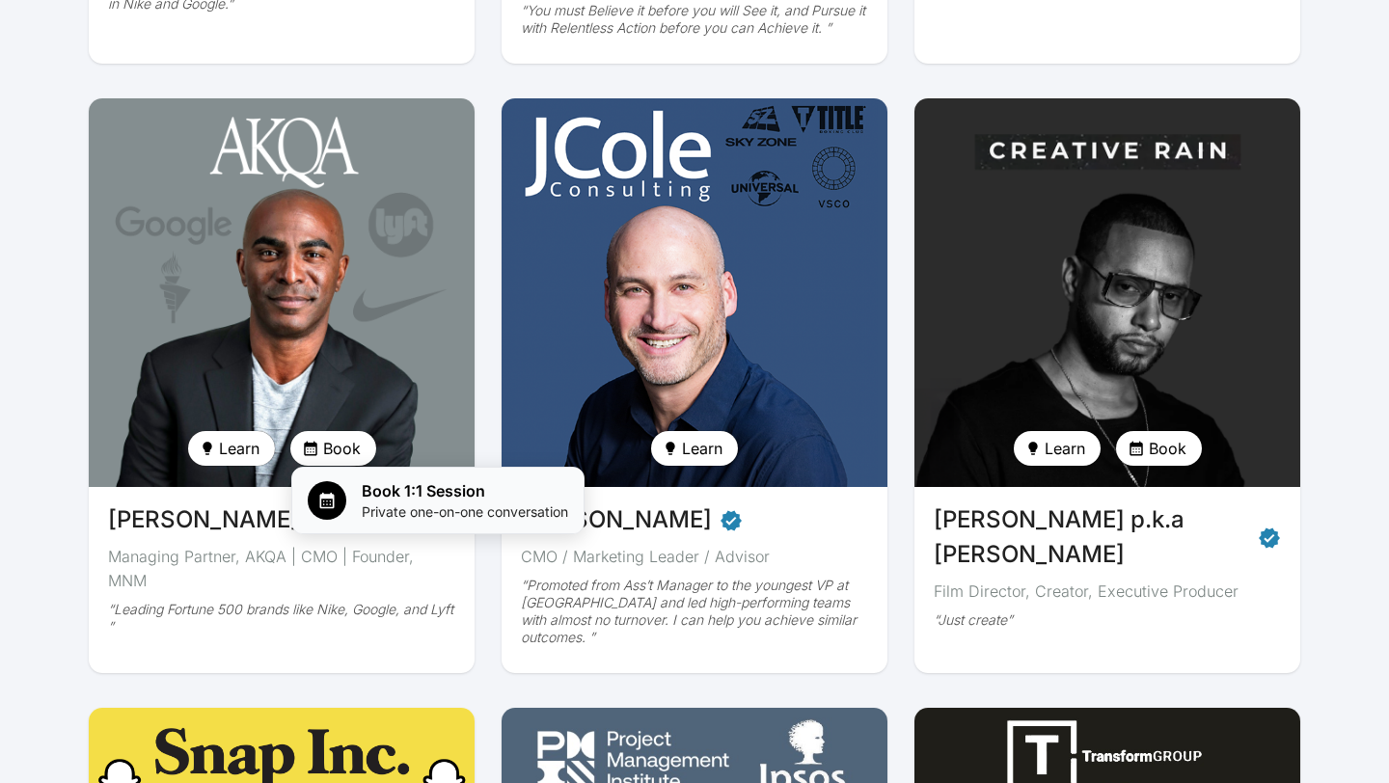
click at [401, 496] on span "Book 1:1 Session" at bounding box center [465, 490] width 206 height 23
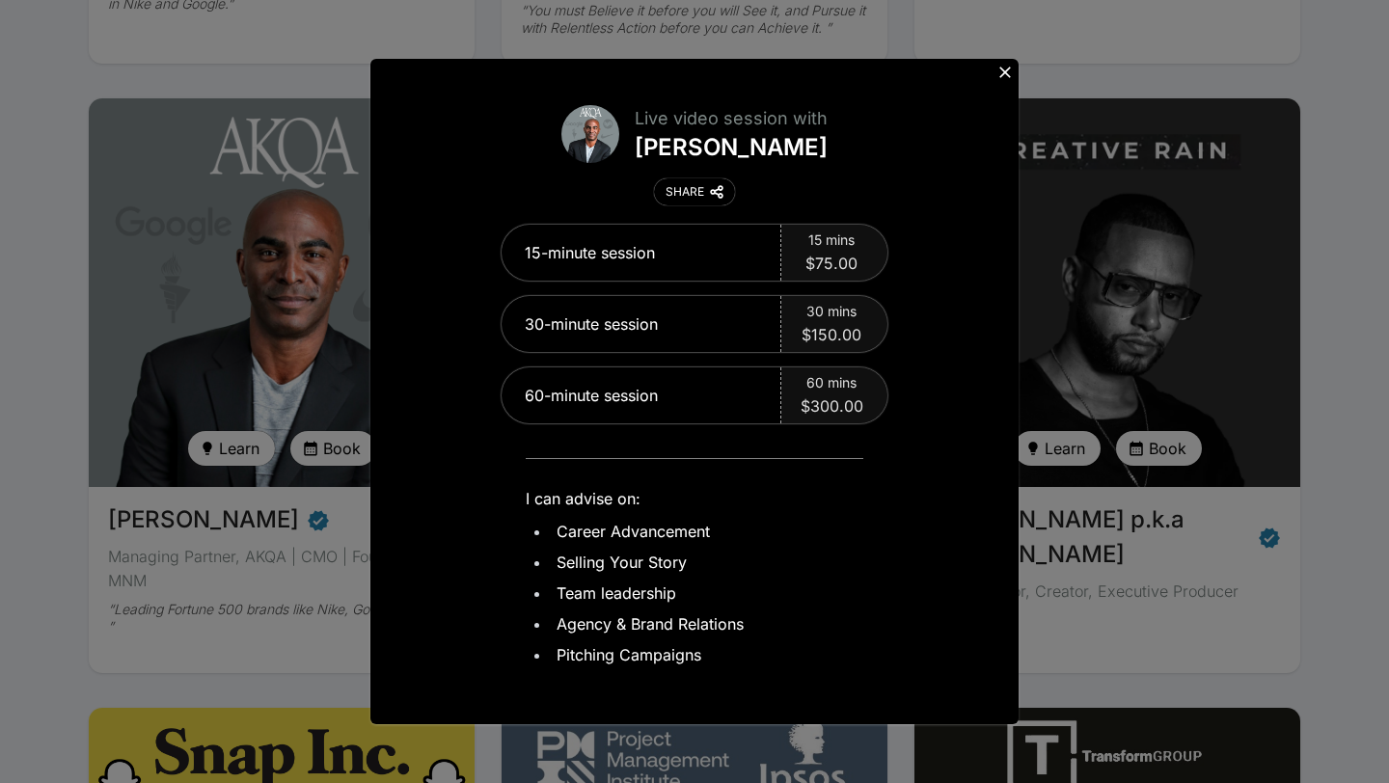
click at [1007, 71] on icon at bounding box center [1005, 72] width 19 height 19
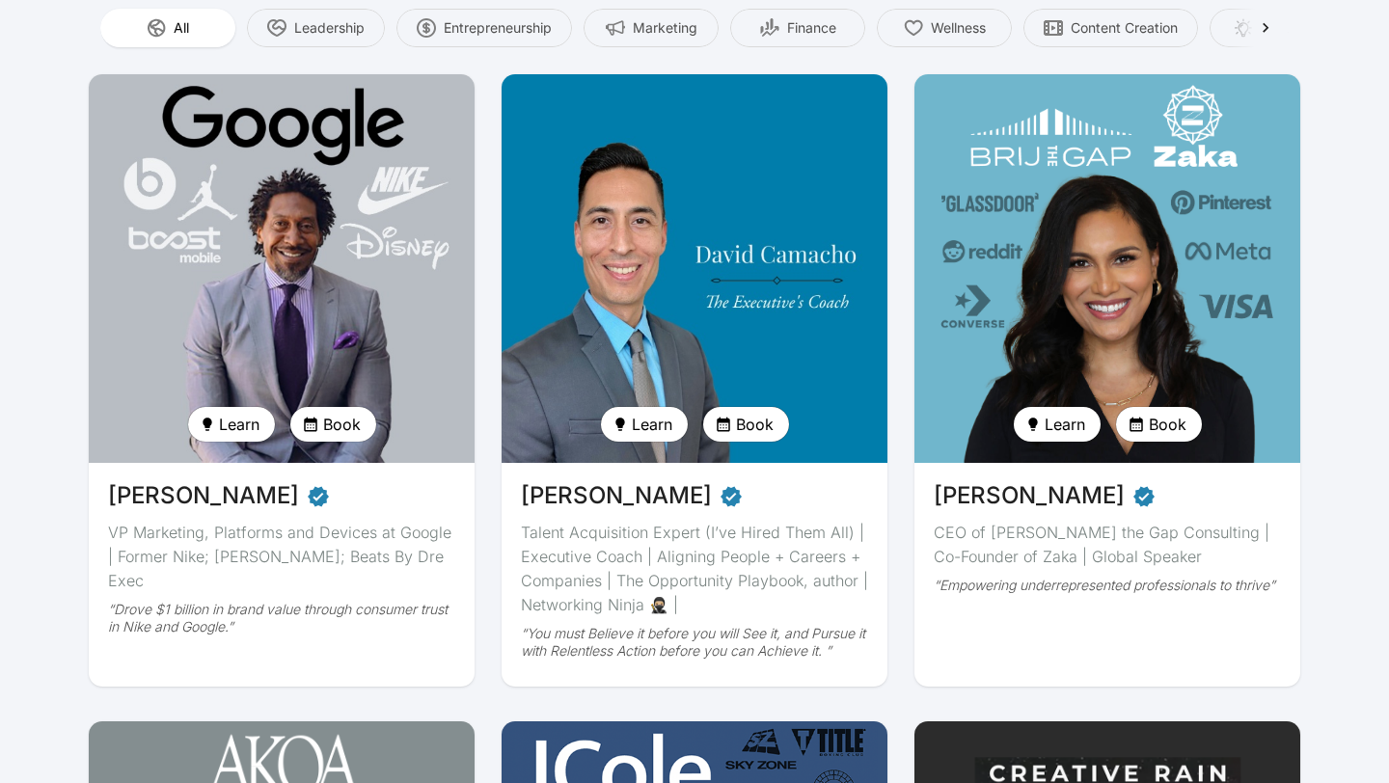
scroll to position [138, 0]
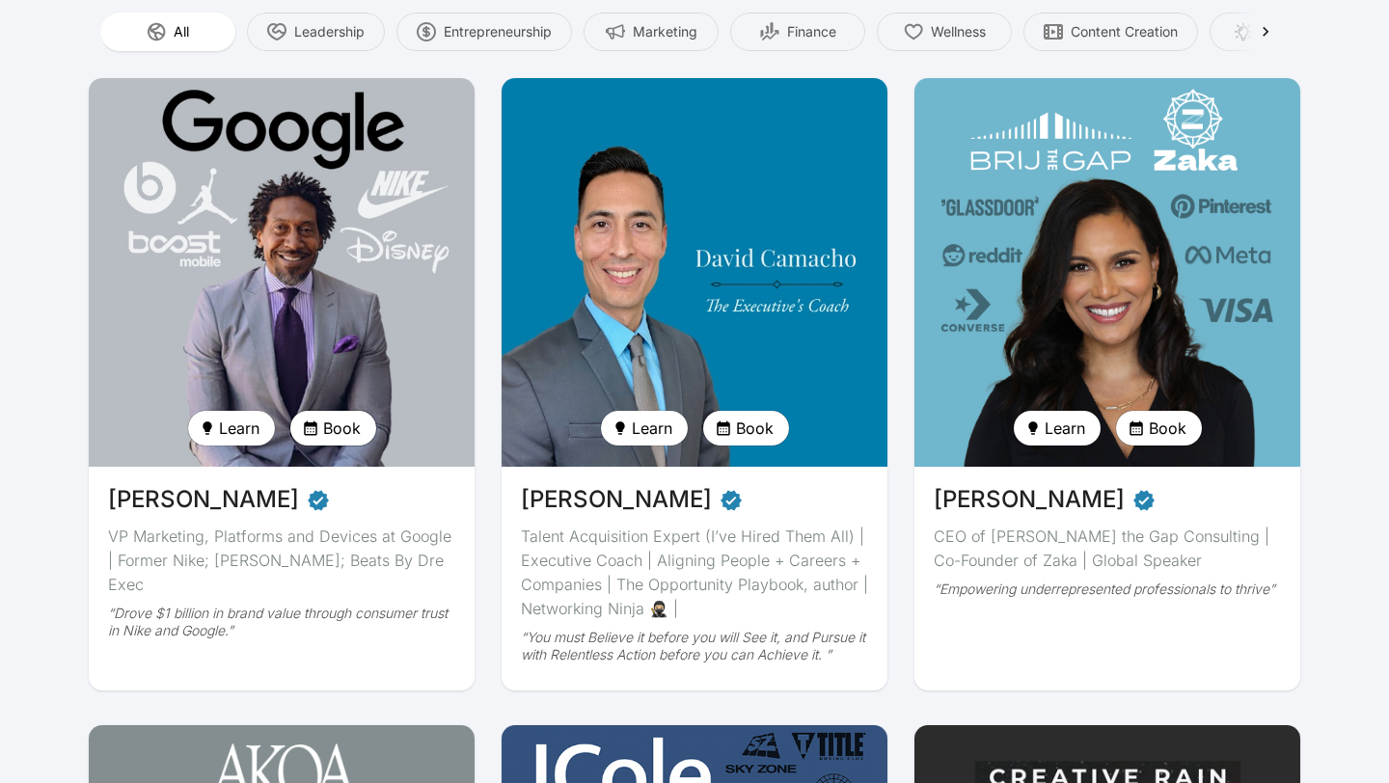
click at [319, 418] on button "Book" at bounding box center [333, 428] width 86 height 35
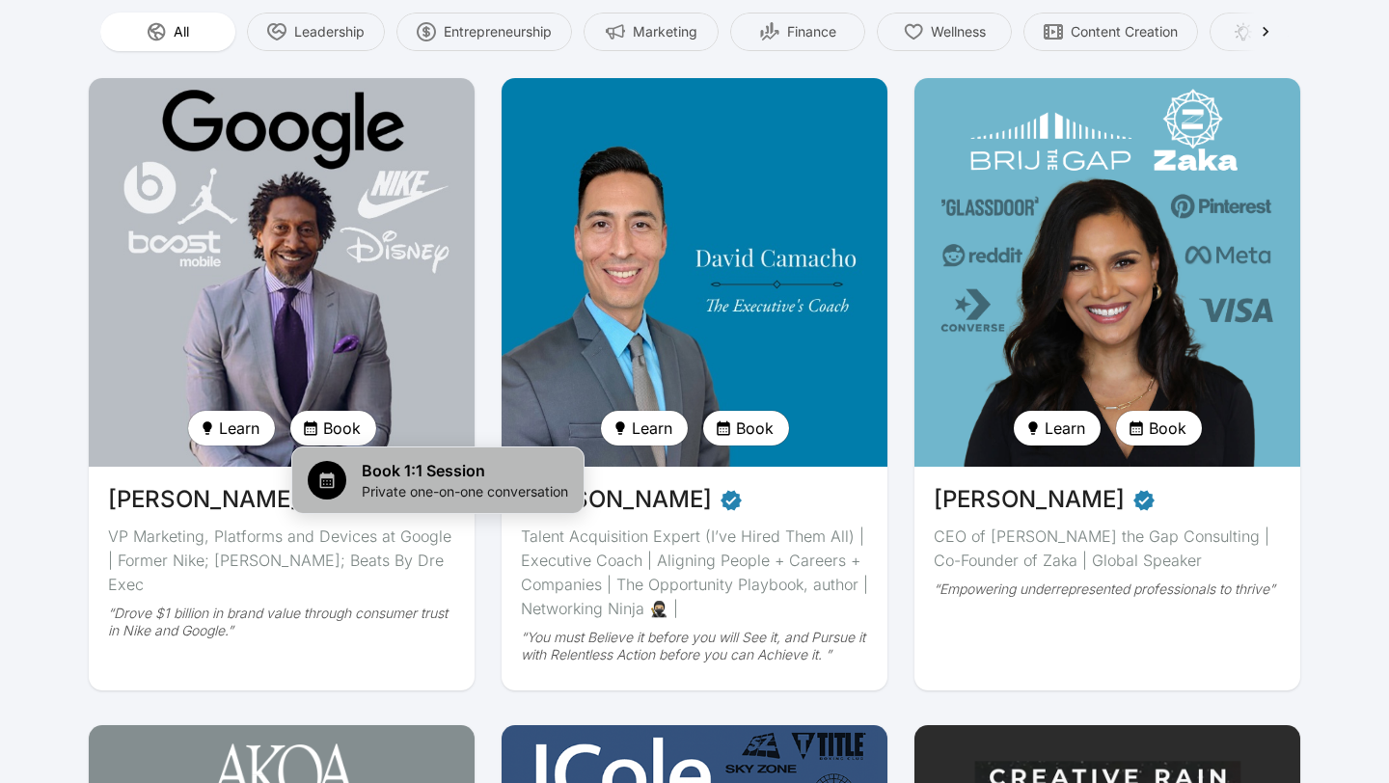
click at [388, 463] on span "Book 1:1 Session" at bounding box center [465, 470] width 206 height 23
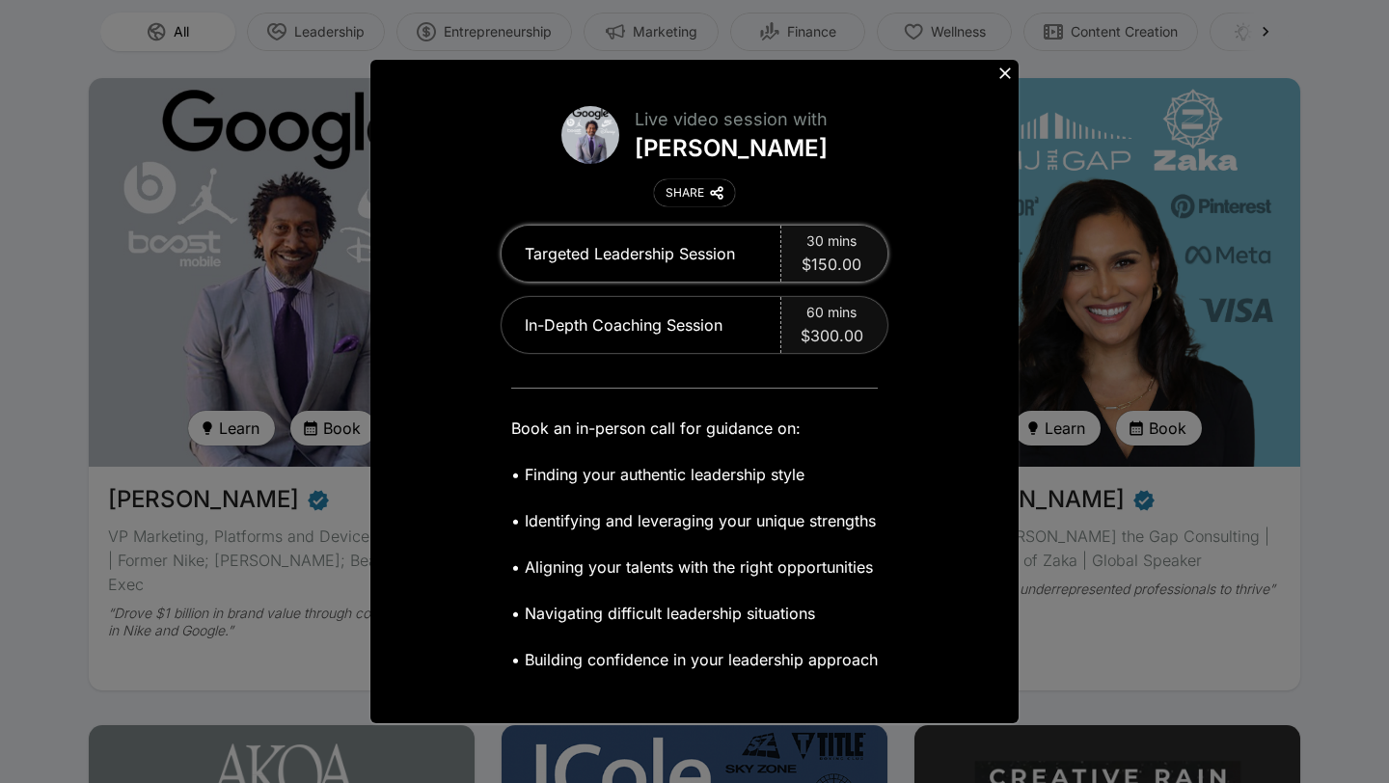
click at [825, 270] on span "$150.00" at bounding box center [832, 264] width 60 height 23
click at [841, 260] on span "$150.00" at bounding box center [832, 264] width 60 height 23
click at [692, 253] on div "Targeted Leadership Session" at bounding box center [642, 254] width 280 height 56
click at [837, 257] on span "$150.00" at bounding box center [832, 264] width 60 height 23
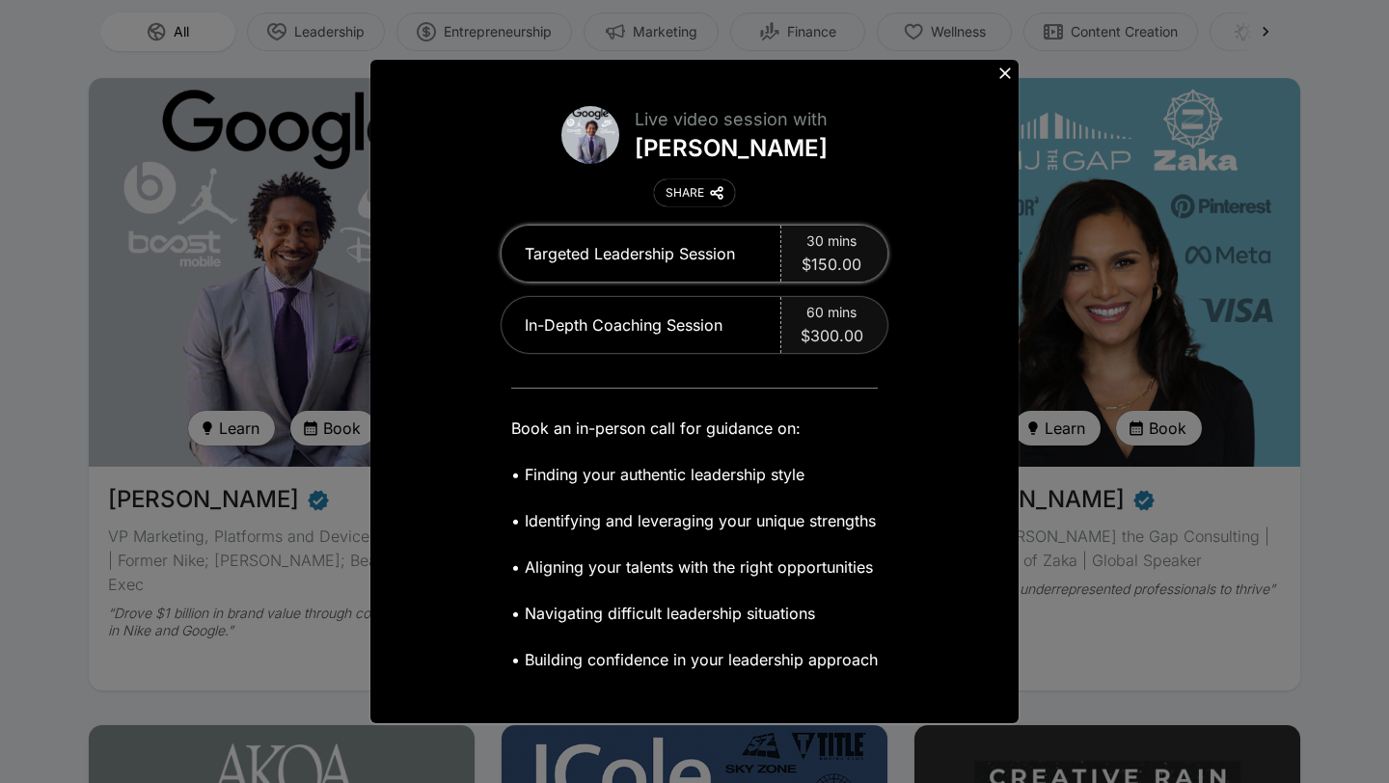
click at [837, 257] on span "$150.00" at bounding box center [832, 264] width 60 height 23
click at [823, 325] on span "$300.00" at bounding box center [832, 335] width 63 height 23
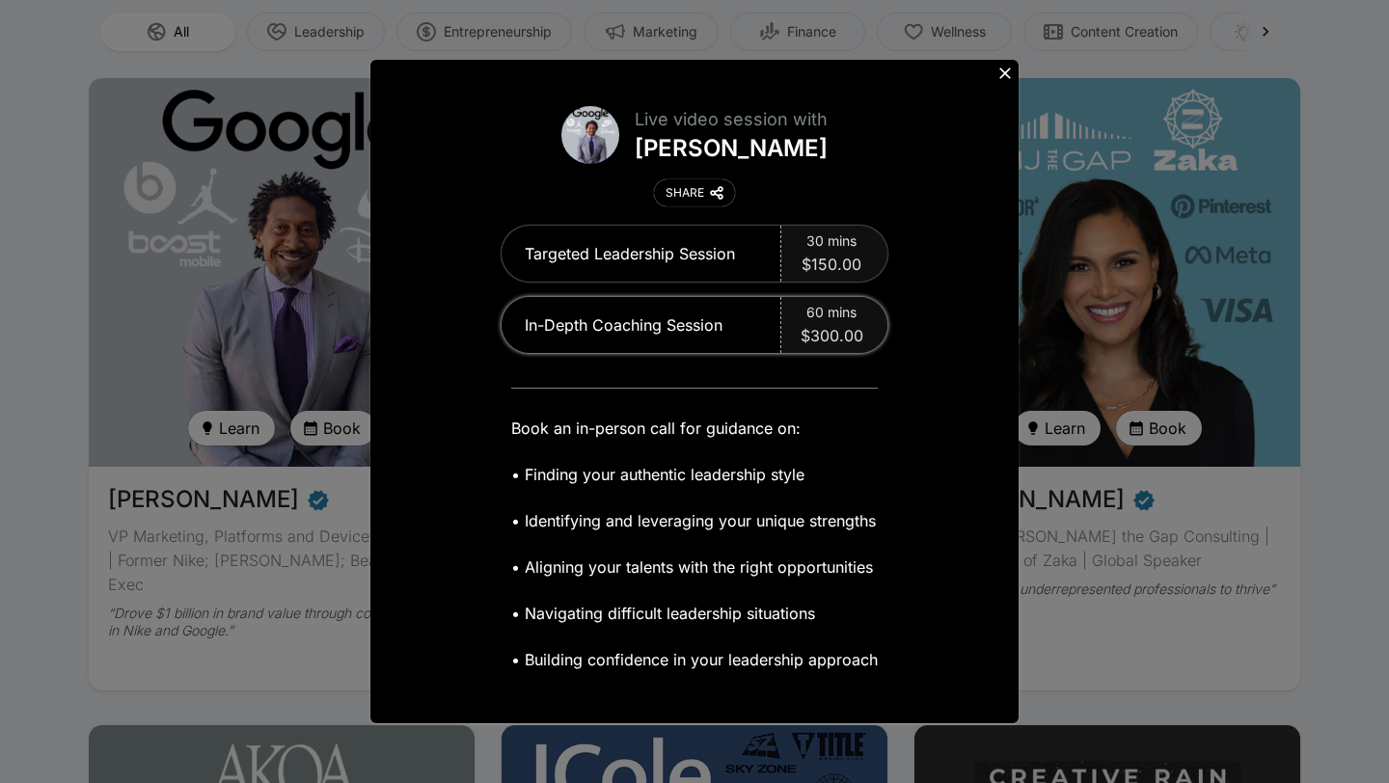
click at [823, 325] on span "$300.00" at bounding box center [832, 335] width 63 height 23
click at [1004, 74] on icon at bounding box center [1005, 73] width 19 height 19
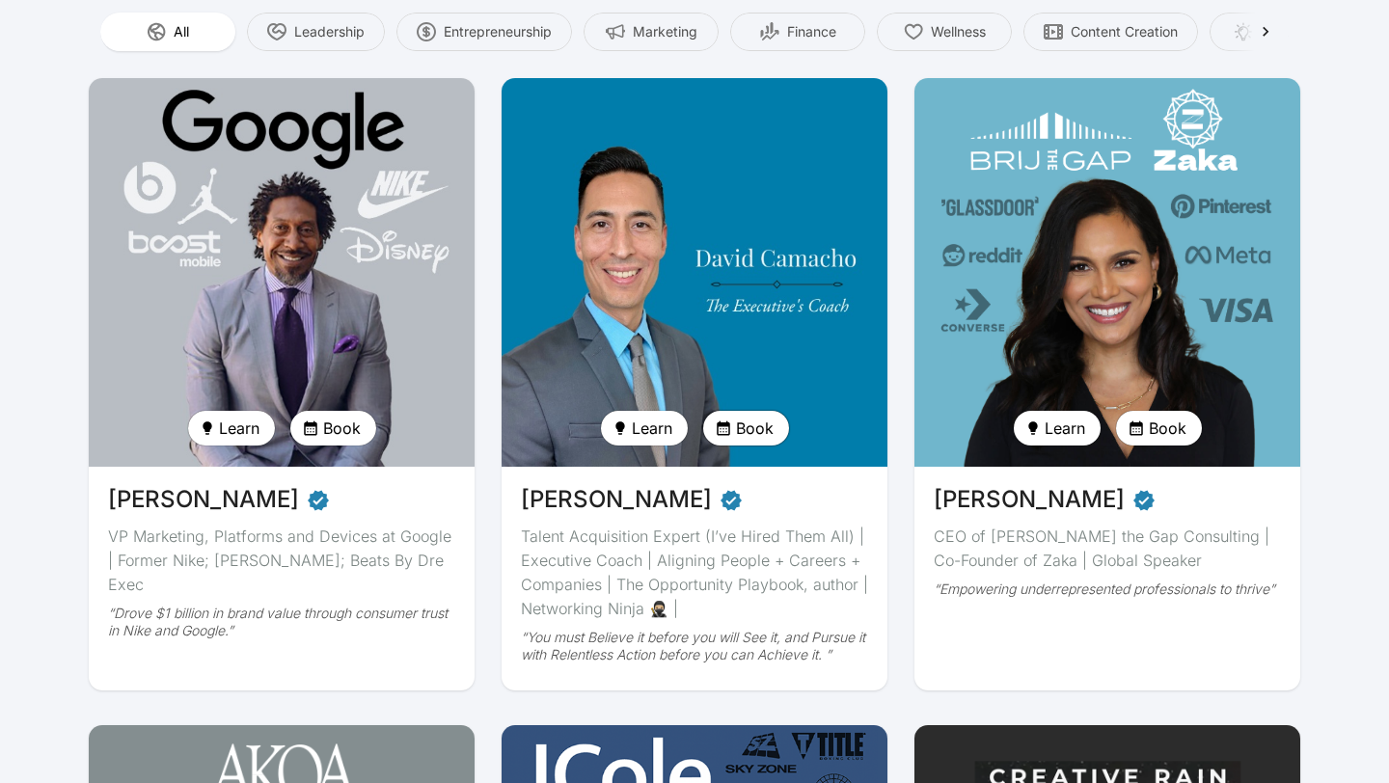
click at [747, 427] on span "Book" at bounding box center [755, 428] width 38 height 23
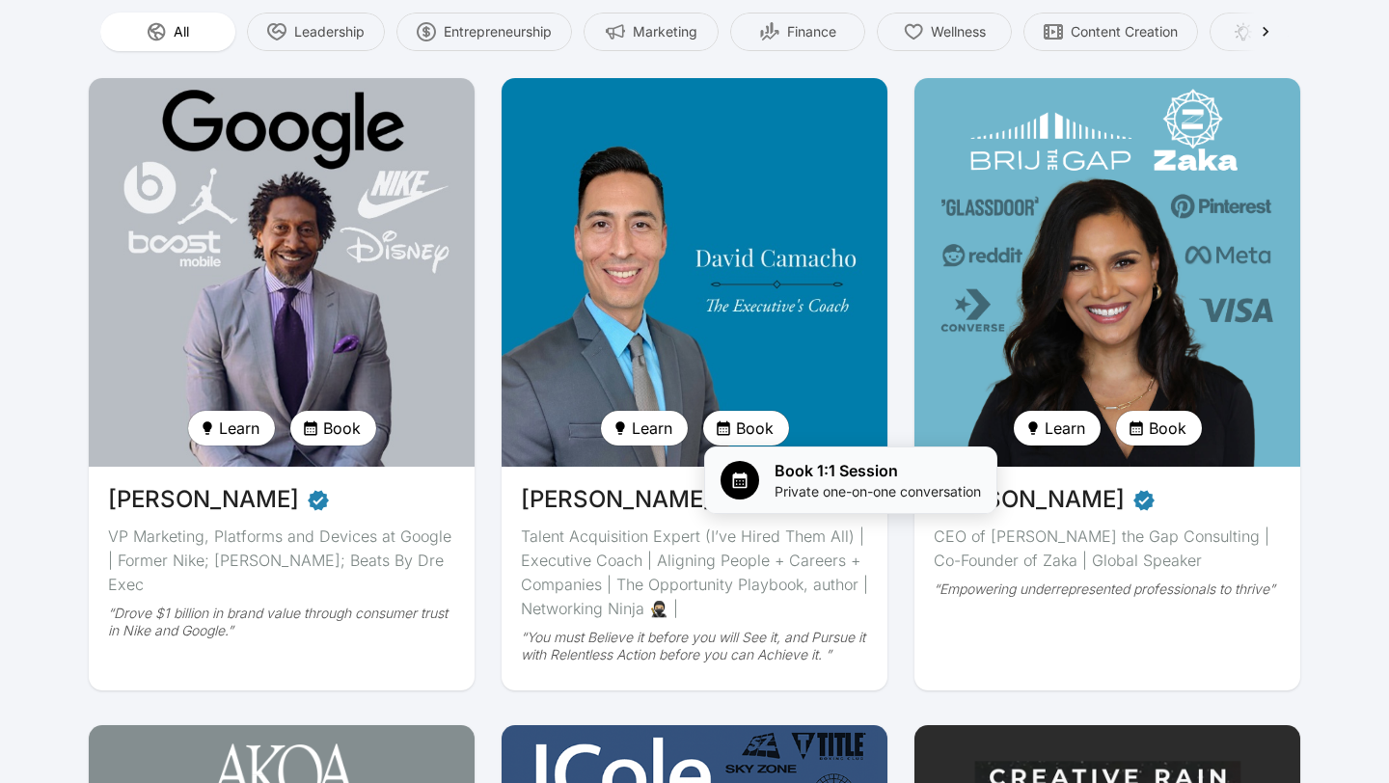
click at [790, 478] on span "Book 1:1 Session" at bounding box center [878, 470] width 206 height 23
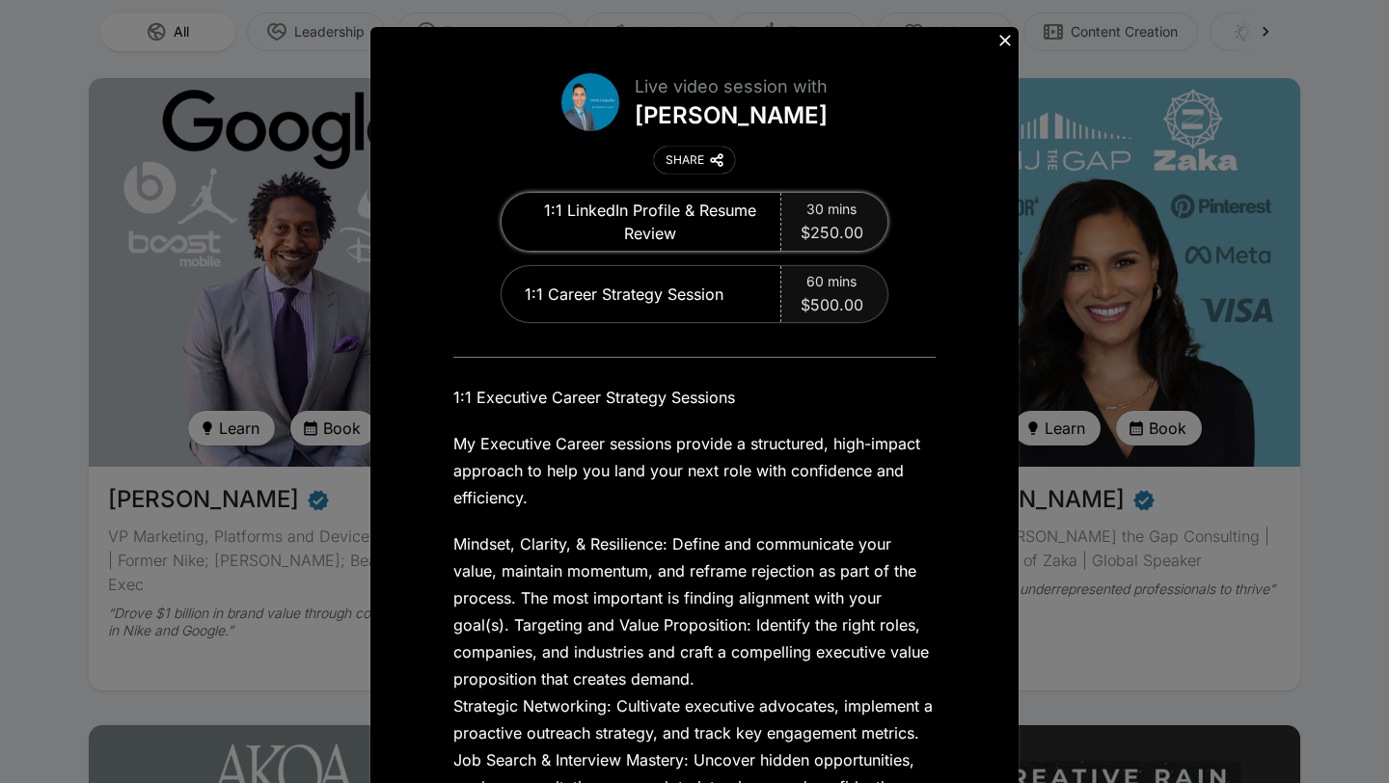
click at [834, 215] on span "30 mins" at bounding box center [831, 209] width 50 height 19
click at [829, 285] on span "60 mins" at bounding box center [831, 281] width 50 height 19
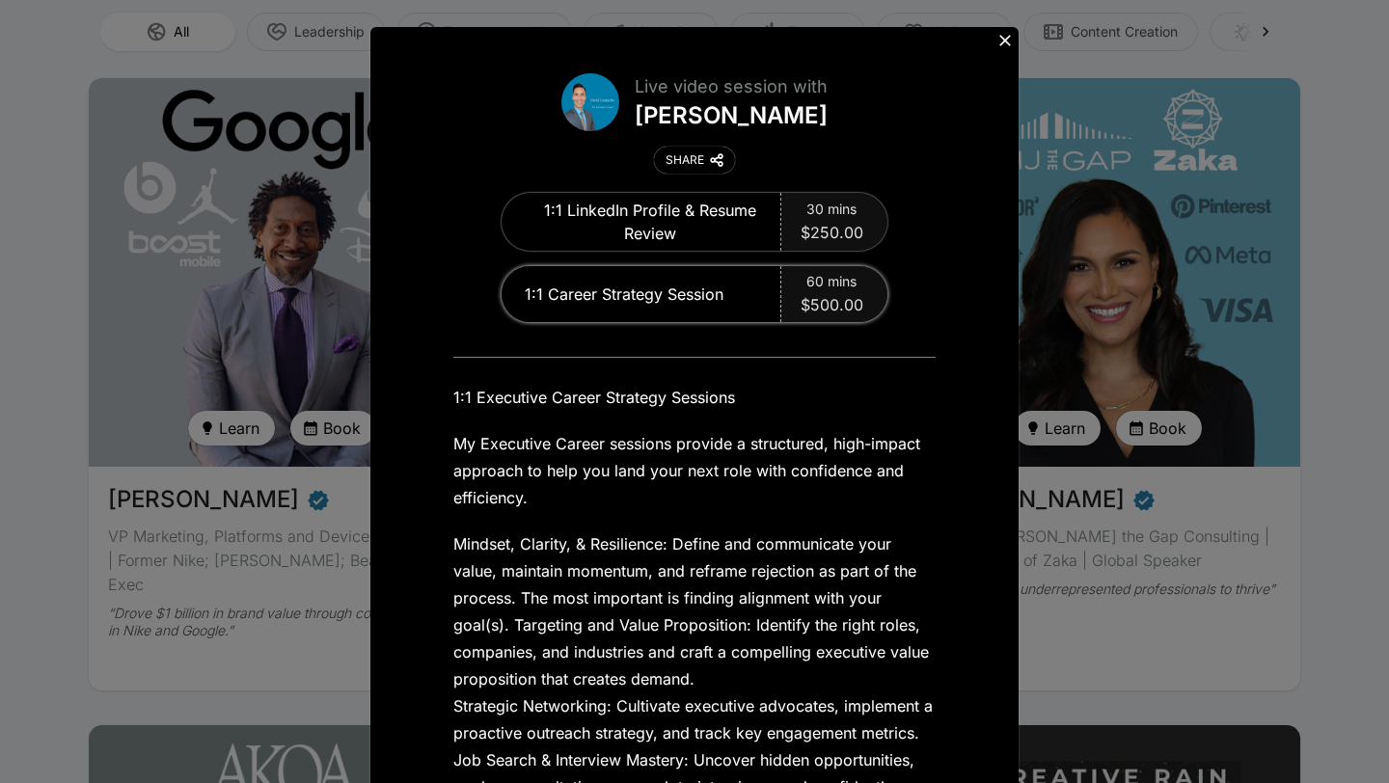
click at [829, 285] on span "60 mins" at bounding box center [831, 281] width 50 height 19
click at [1001, 42] on icon at bounding box center [1005, 40] width 19 height 19
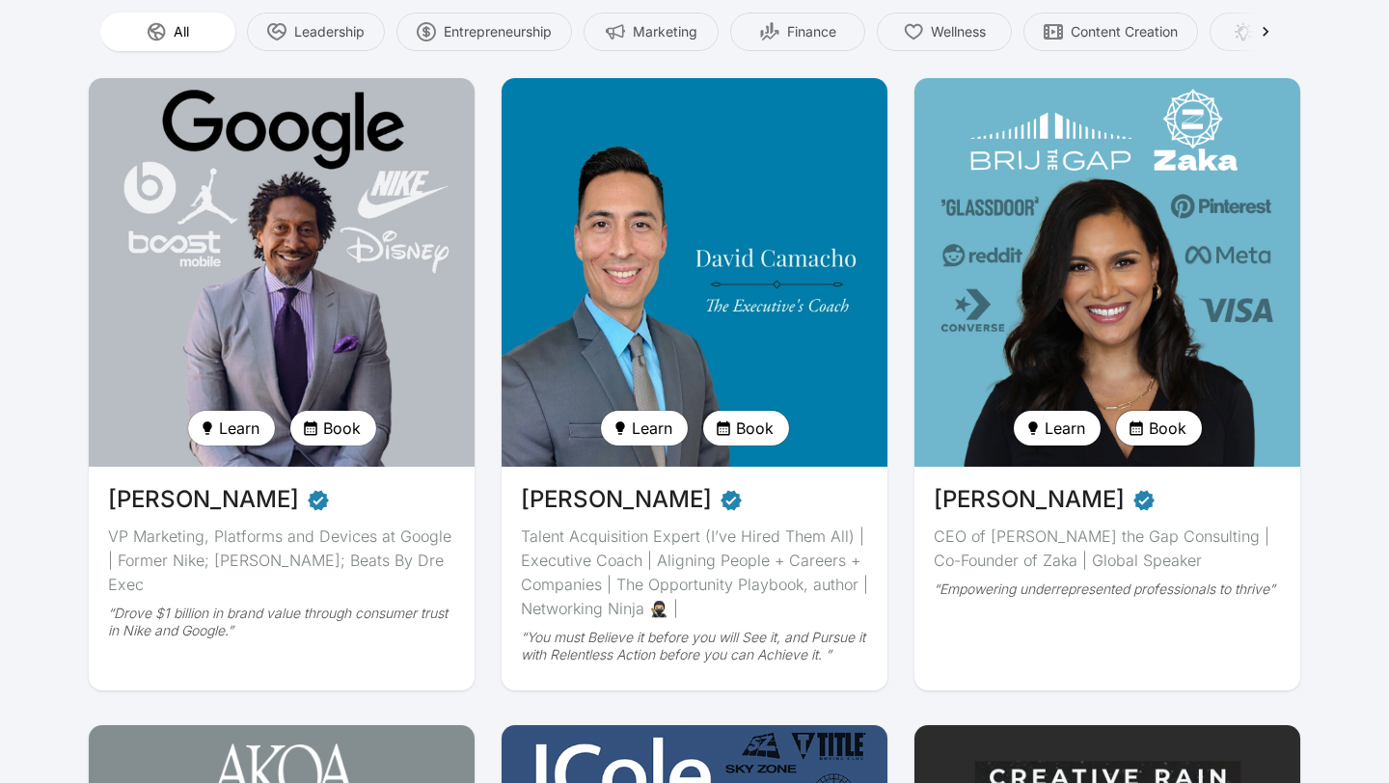
click at [1170, 412] on button "Book" at bounding box center [1159, 428] width 86 height 35
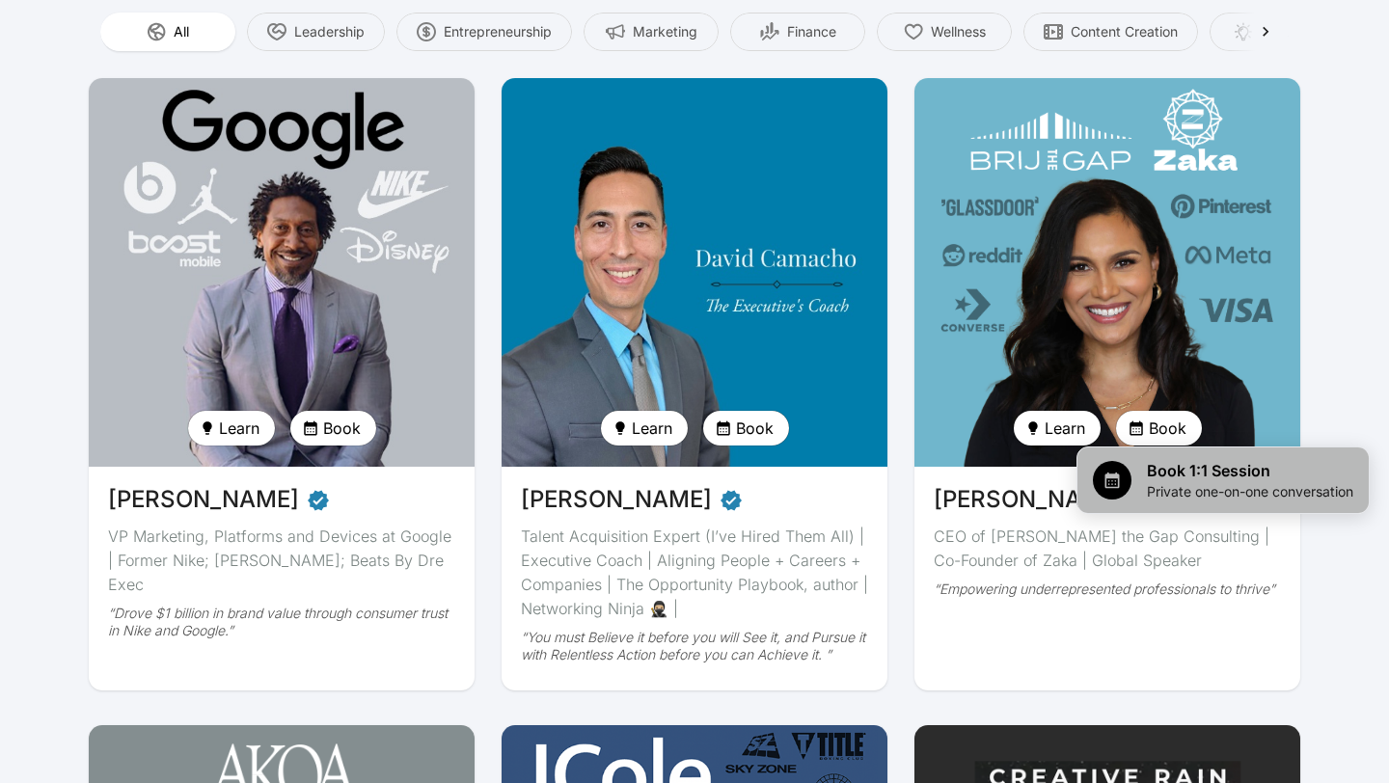
click at [1171, 472] on span "Book 1:1 Session" at bounding box center [1250, 470] width 206 height 23
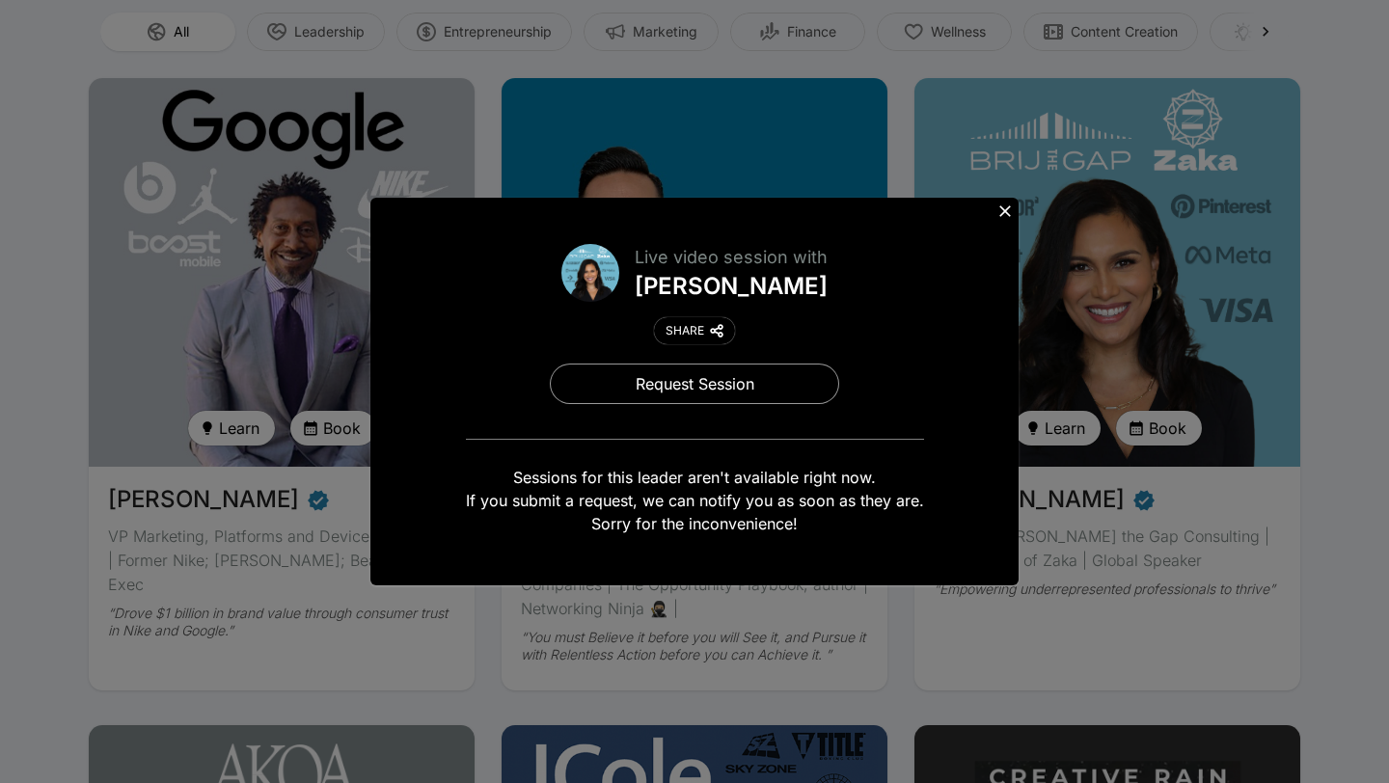
click at [1002, 208] on icon at bounding box center [1005, 211] width 12 height 12
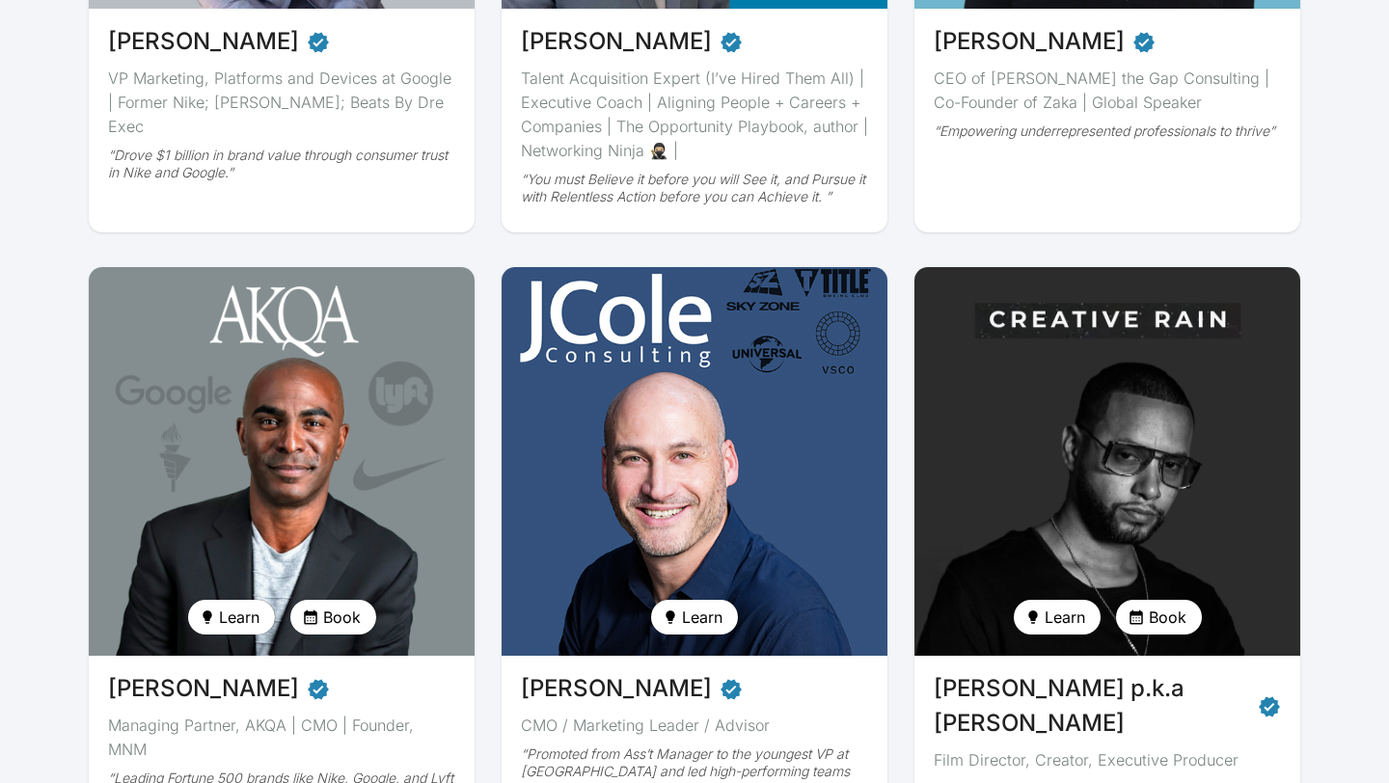
scroll to position [612, 0]
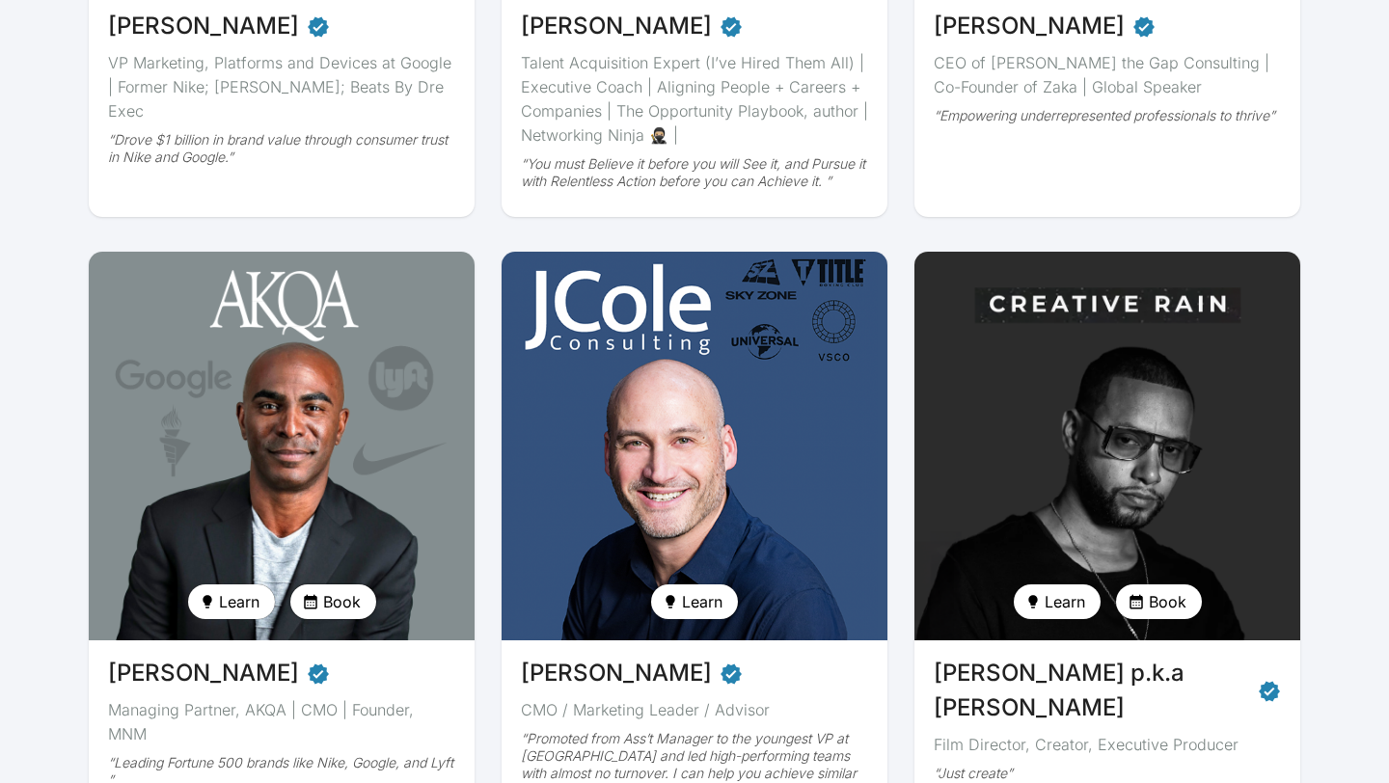
click at [348, 604] on span "Book" at bounding box center [342, 601] width 38 height 23
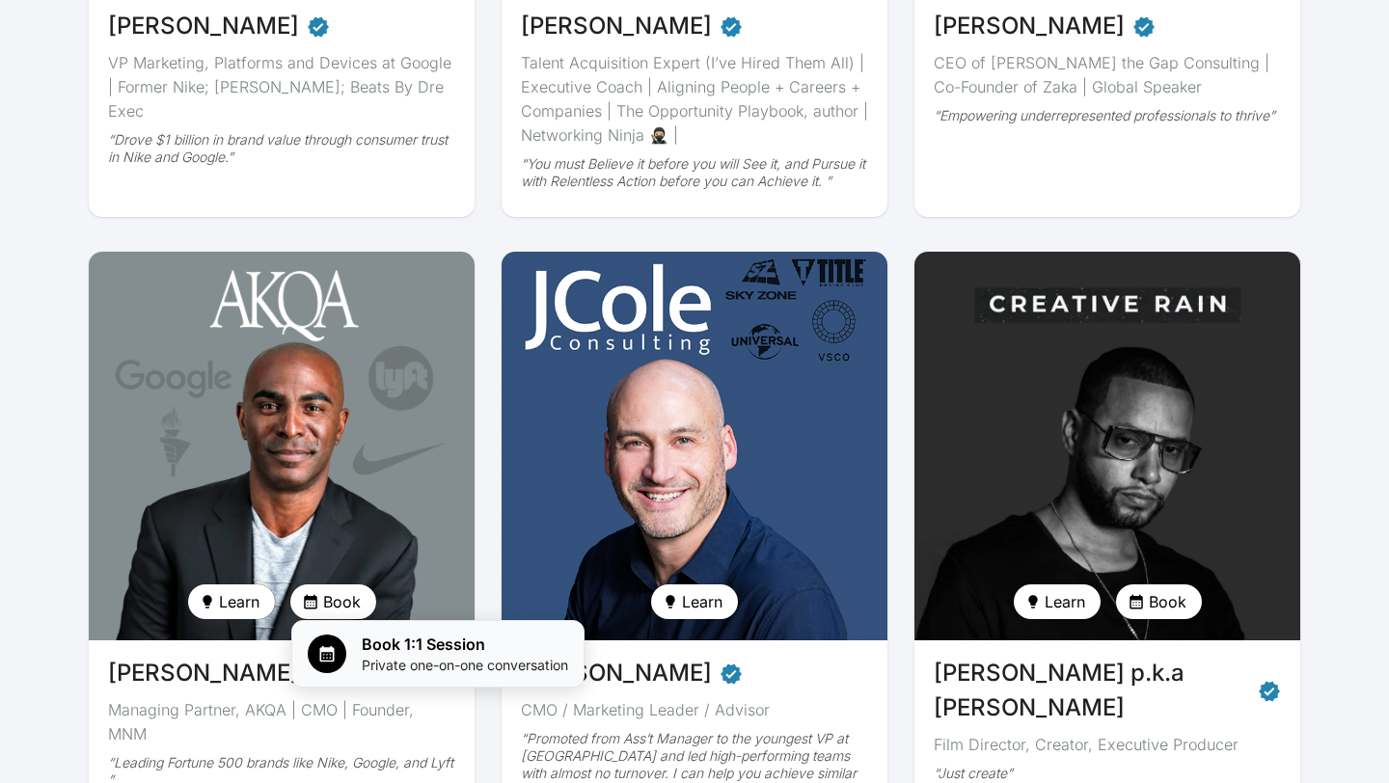
click at [366, 643] on span "Book 1:1 Session" at bounding box center [465, 644] width 206 height 23
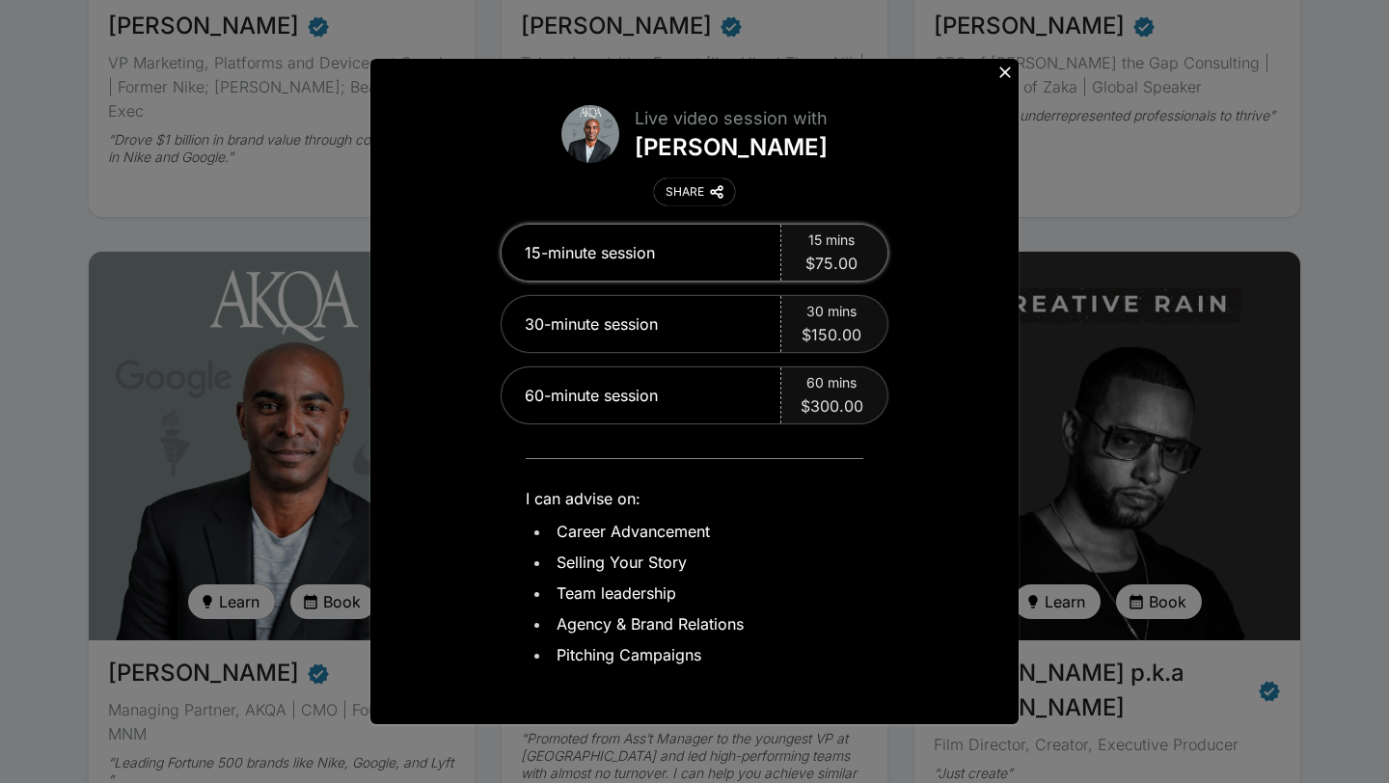
click at [823, 254] on span "$75.00" at bounding box center [831, 263] width 52 height 23
click at [822, 253] on span "$75.00" at bounding box center [831, 263] width 52 height 23
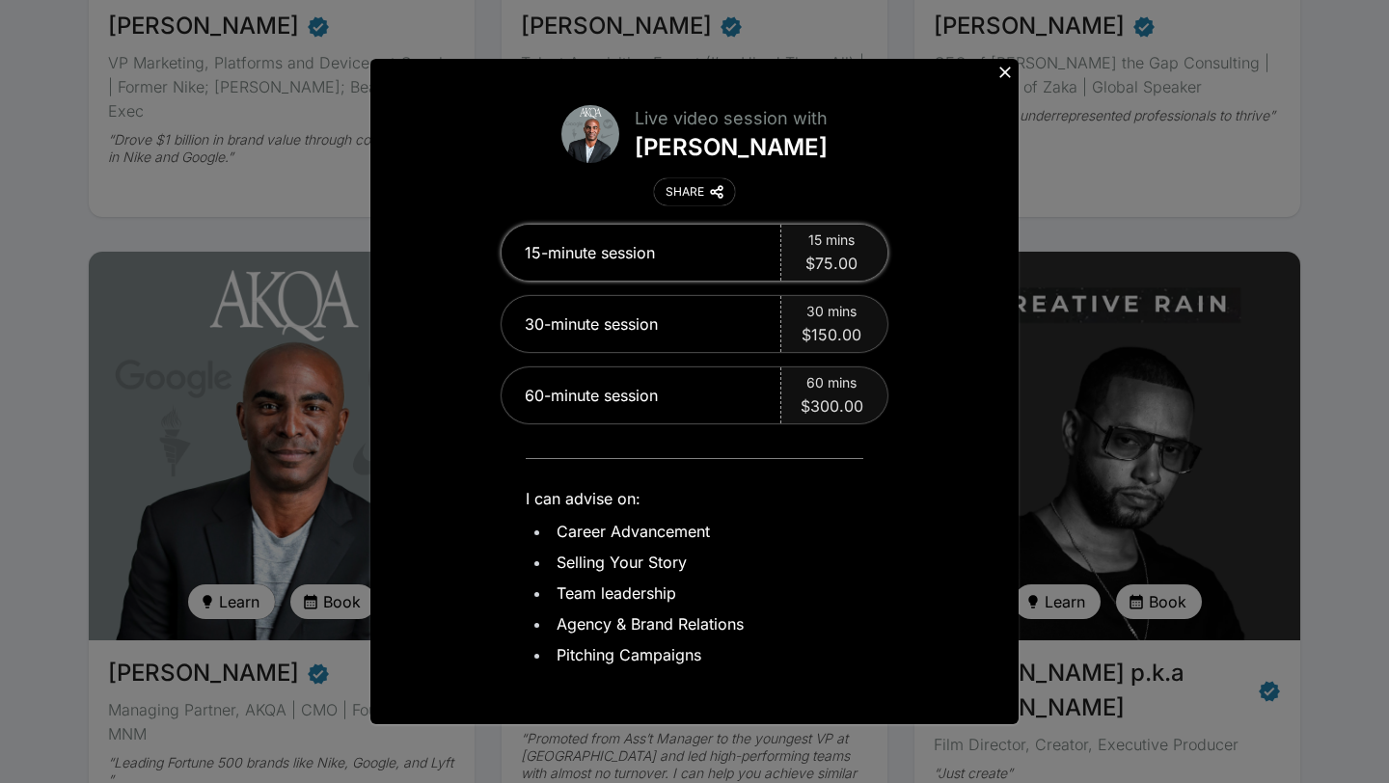
click at [822, 253] on span "$75.00" at bounding box center [831, 263] width 52 height 23
click at [999, 72] on icon at bounding box center [1005, 72] width 19 height 19
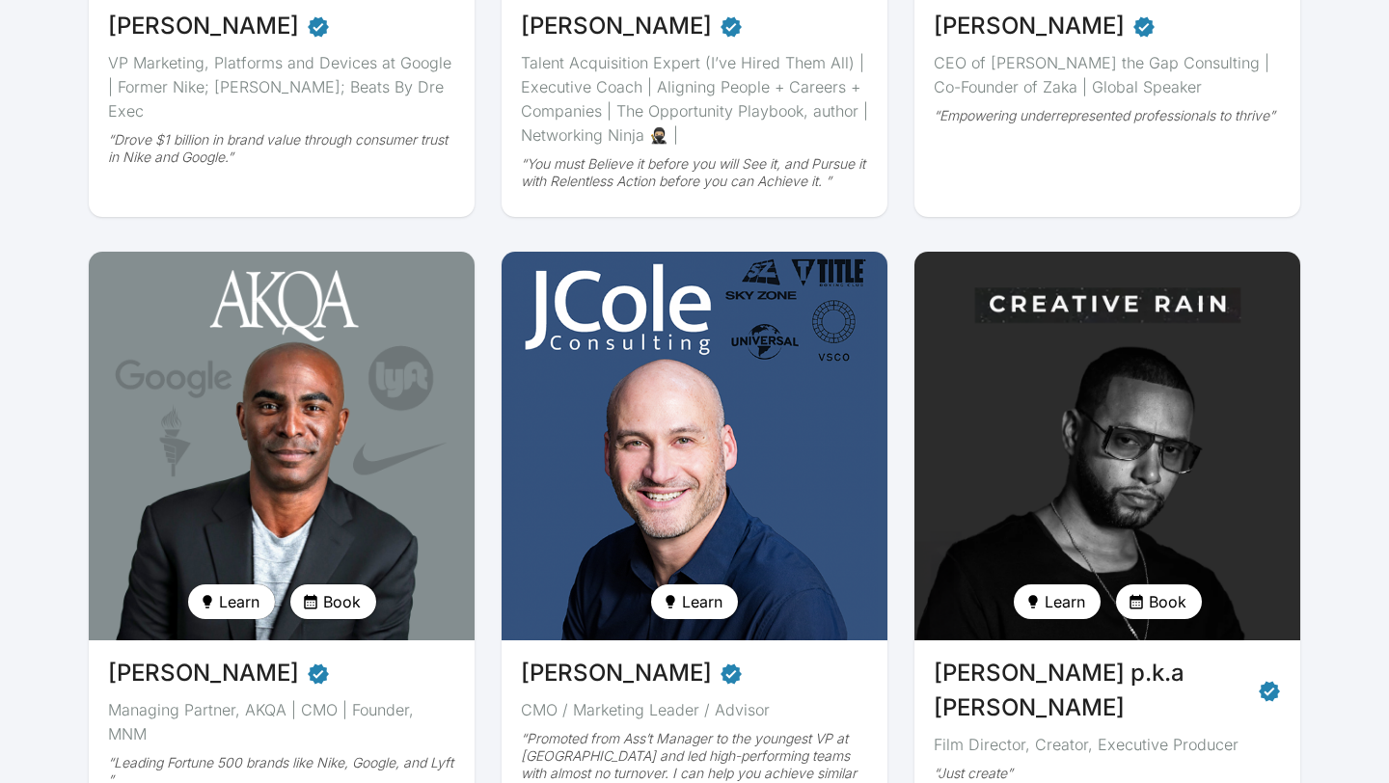
click at [354, 610] on span "Book" at bounding box center [342, 601] width 38 height 23
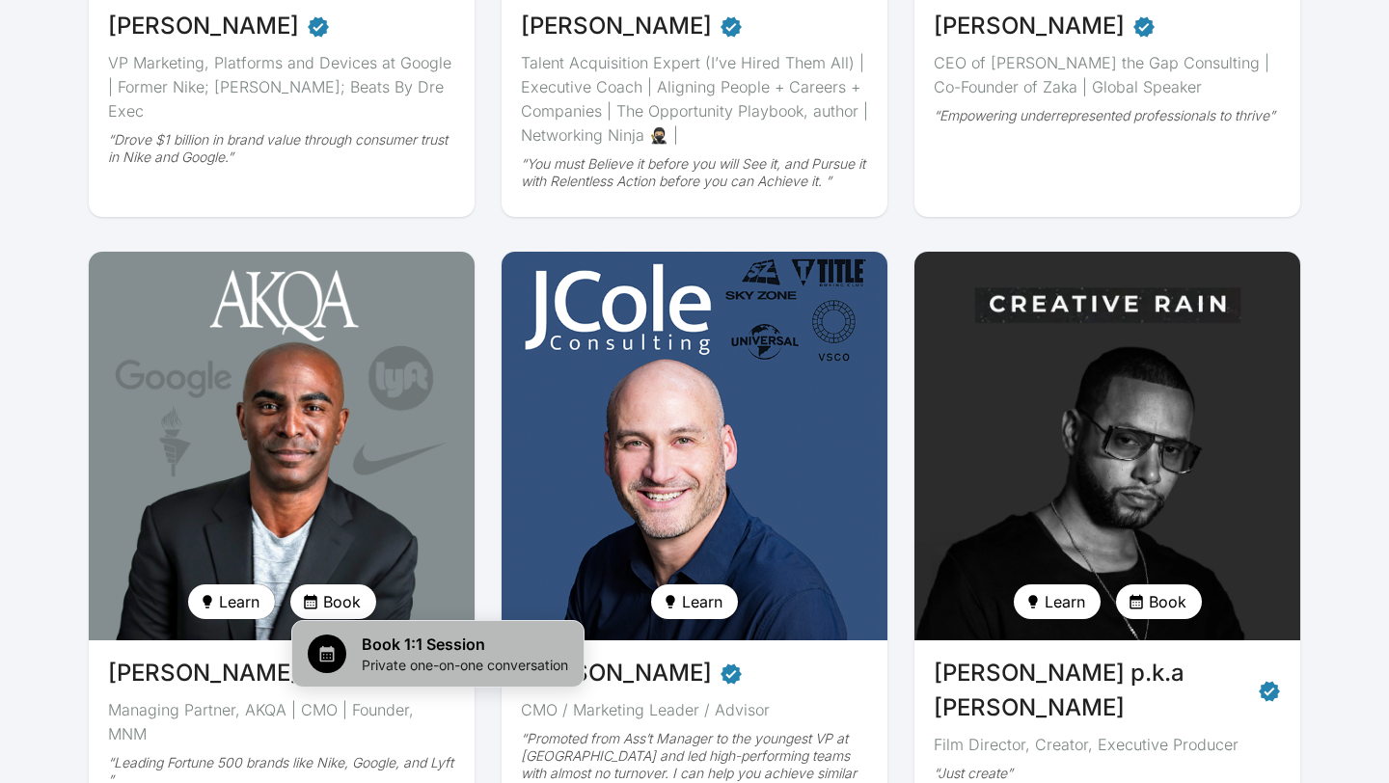
click at [385, 643] on span "Book 1:1 Session" at bounding box center [465, 644] width 206 height 23
